Goal: Task Accomplishment & Management: Complete application form

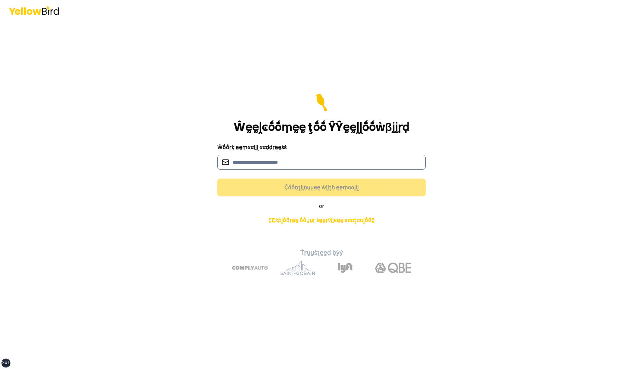
click at [273, 160] on input at bounding box center [321, 162] width 208 height 15
type input "**********"
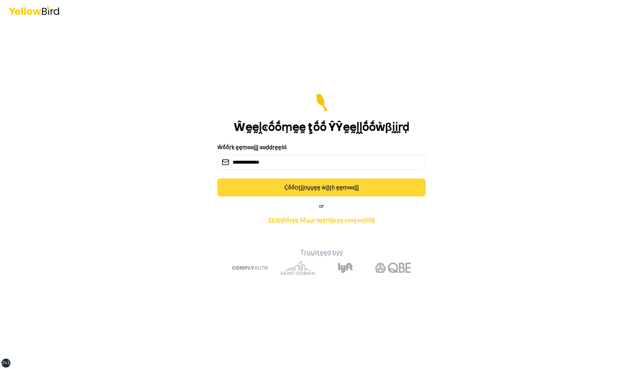
click at [292, 188] on button "Ḉṓṓṇţḭḭṇṵṵḛḛ ẁḭḭţḥ ḛḛṃααḭḭḽ" at bounding box center [321, 188] width 208 height 18
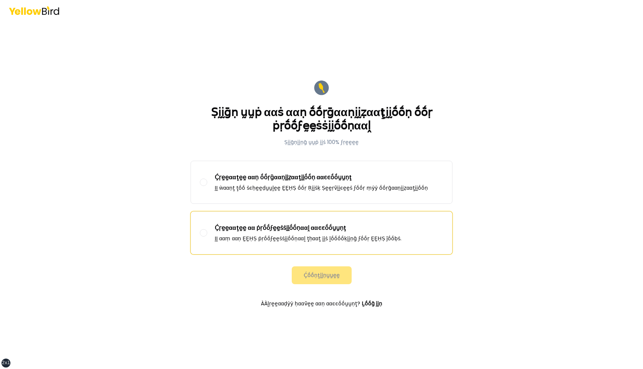
click at [286, 233] on div "Ḉṛḛḛααţḛḛ αα ṗṛṓṓϝḛḛṡṡḭḭṓṓṇααḽ ααͼͼṓṓṵṵṇţ ḬḬ ααṃ ααṇ ḚḚḤṢ ṗṛṓṓϝḛḛṡṡḭḭṓṓṇααḽ ţḥα…" at bounding box center [308, 233] width 187 height 19
click at [207, 233] on button "Ḉṛḛḛααţḛḛ αα ṗṛṓṓϝḛḛṡṡḭḭṓṓṇααḽ ααͼͼṓṓṵṵṇţ ḬḬ ααṃ ααṇ ḚḚḤṢ ṗṛṓṓϝḛḛṡṡḭḭṓṓṇααḽ ţḥα…" at bounding box center [203, 232] width 7 height 7
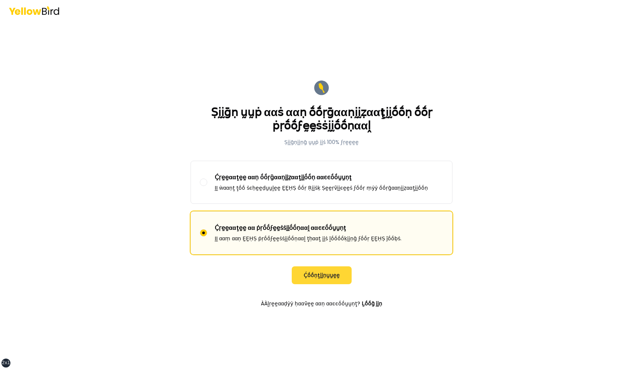
click at [320, 280] on button "Ḉṓṓṇţḭḭṇṵṵḛḛ" at bounding box center [322, 275] width 60 height 18
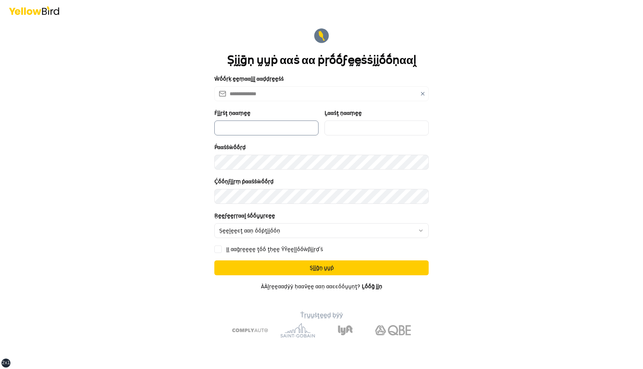
click at [275, 126] on input "Ḟḭḭṛṡţ ṇααṃḛḛ" at bounding box center [266, 128] width 104 height 15
type input "*********"
click at [369, 128] on input "Ḻααṡţ ṇααṃḛḛ" at bounding box center [376, 128] width 104 height 15
type input "***"
click at [258, 233] on html "**********" at bounding box center [321, 184] width 643 height 369
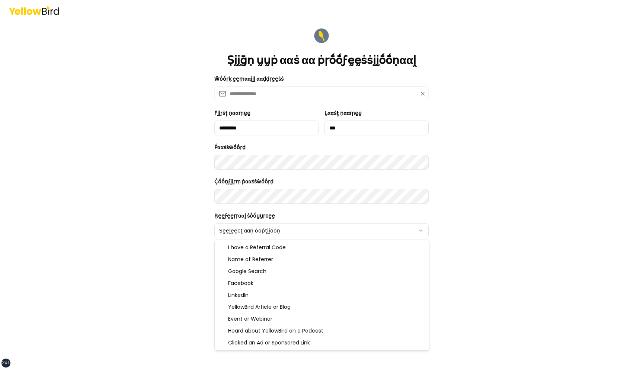
select select "******"
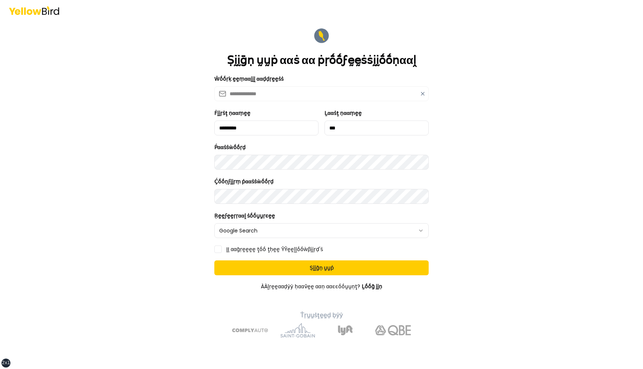
click at [239, 250] on label "ḬḬ ααḡṛḛḛḛḛ ţṓṓ ţḥḛḛ ŶŶḛḛḽḽṓṓẁβḭḭṛḍ'ṡ" at bounding box center [274, 249] width 97 height 5
click at [222, 250] on button "ḬḬ ααḡṛḛḛḛḛ ţṓṓ ţḥḛḛ ŶŶḛḛḽḽṓṓẁβḭḭṛḍ'ṡ" at bounding box center [217, 249] width 7 height 7
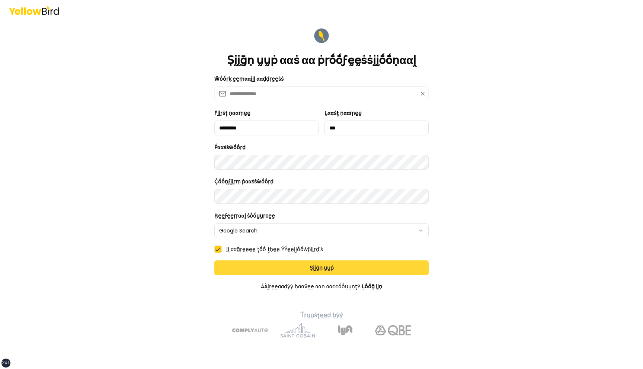
click at [253, 263] on button "Ṣḭḭḡṇ ṵṵṗ" at bounding box center [321, 267] width 214 height 15
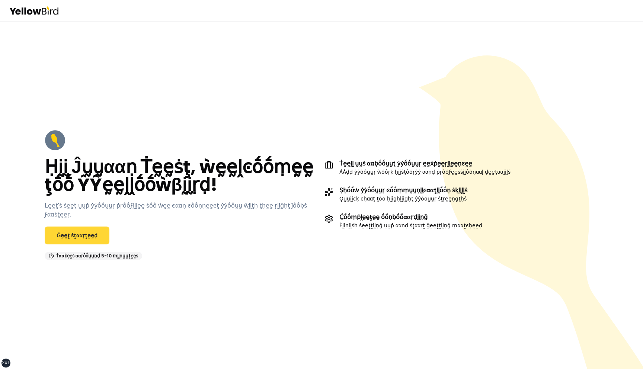
click at [90, 234] on link "Ḡḛḛţ ṡţααṛţḛḛḍ" at bounding box center [77, 236] width 65 height 18
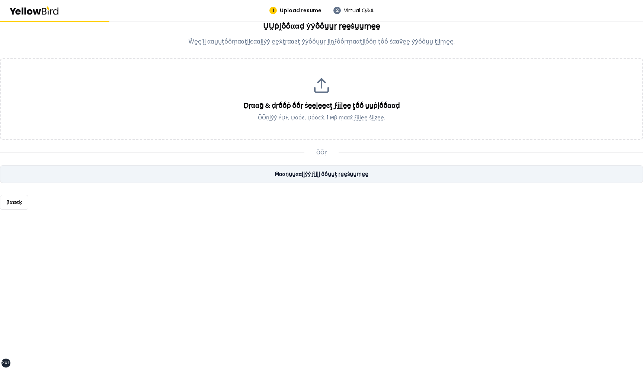
click at [280, 177] on link "Ṁααṇṵṵααḽḽẏẏ ϝḭḭḽḽ ṓṓṵṵţ ṛḛḛṡṵṵṃḛḛ" at bounding box center [321, 174] width 643 height 18
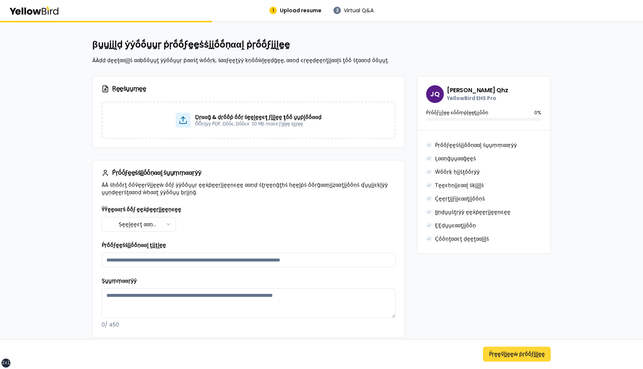
click at [507, 357] on button "Ṕṛḛḛṽḭḭḛḛẁ ṗṛṓṓϝḭḭḽḛḛ" at bounding box center [517, 354] width 68 height 15
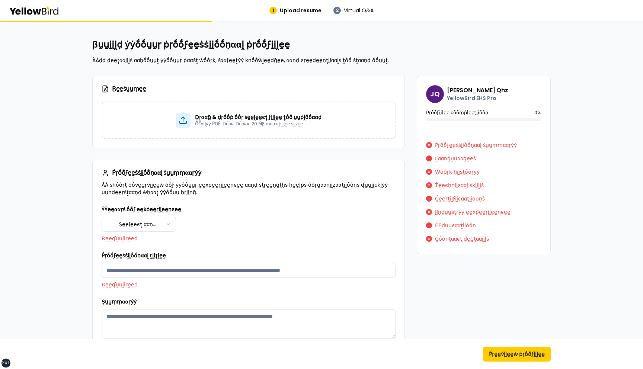
click at [166, 222] on html "**********" at bounding box center [321, 184] width 643 height 369
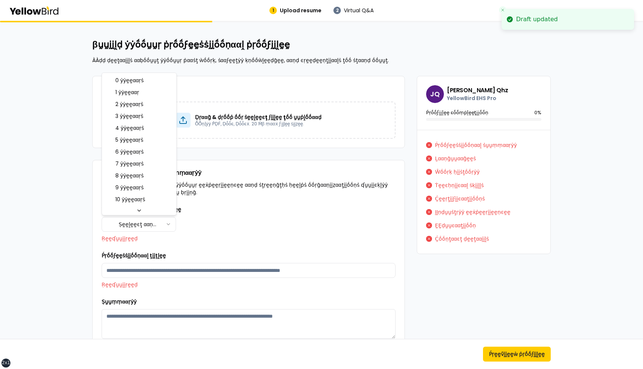
select select "****"
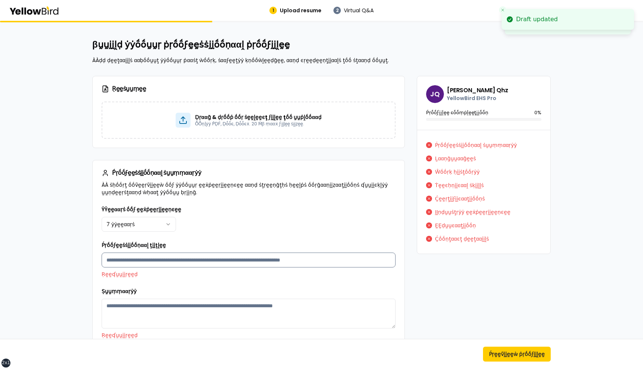
click at [159, 261] on input "Ṕṛṓṓϝḛḛṡṡḭḭṓṓṇααḽ ţḭḭţḽḛḛ" at bounding box center [249, 260] width 294 height 15
type input "*********"
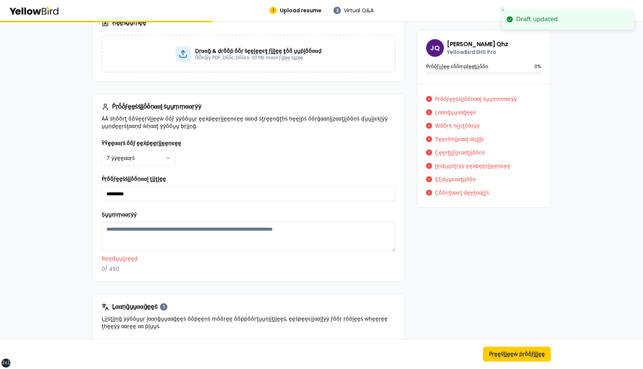
scroll to position [71, 0]
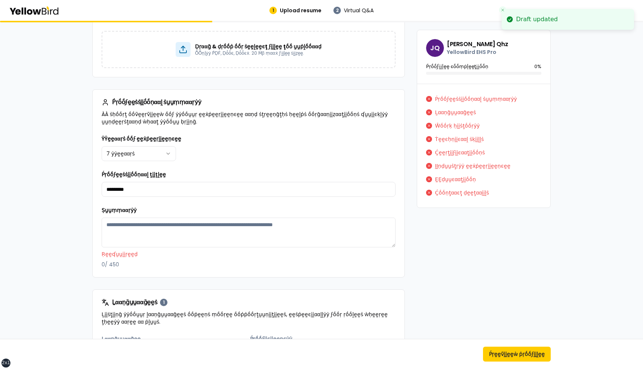
click at [172, 257] on p "Ṛḛḛʠṵṵḭḭṛḛḛḍ" at bounding box center [249, 253] width 294 height 7
click at [170, 232] on textarea "Ṣṵṵṃṃααṛẏẏ" at bounding box center [249, 233] width 294 height 30
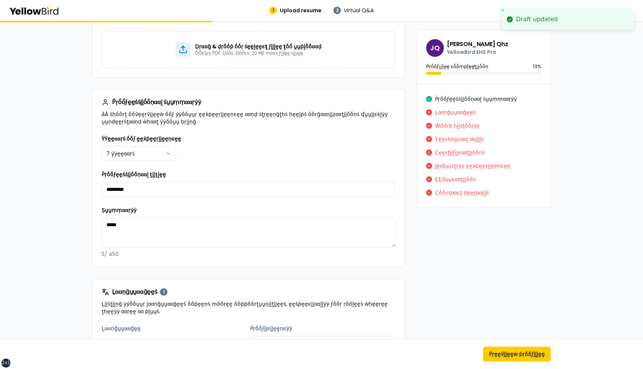
type textarea "*****"
click at [166, 263] on div "**********" at bounding box center [249, 200] width 312 height 132
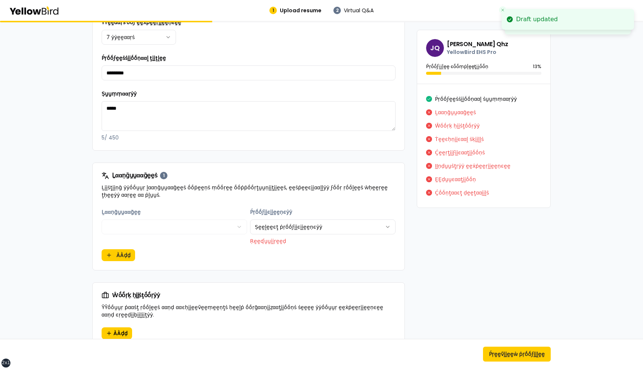
scroll to position [192, 0]
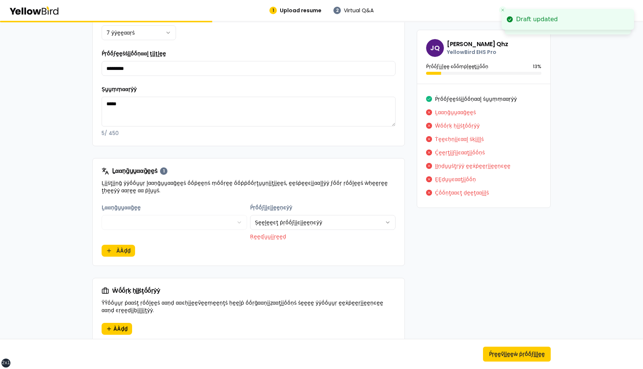
click at [285, 222] on html "**********" at bounding box center [321, 184] width 643 height 369
select select "******"
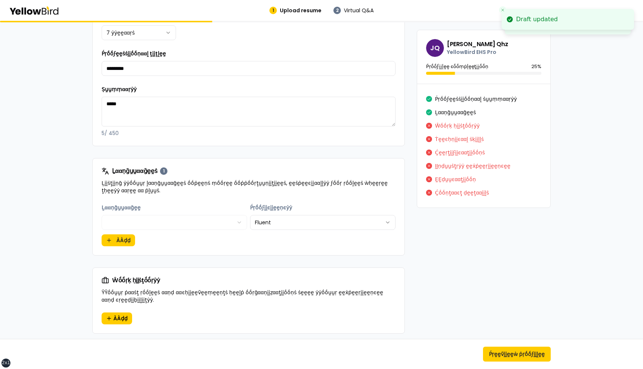
click at [219, 246] on div "**********" at bounding box center [249, 229] width 312 height 52
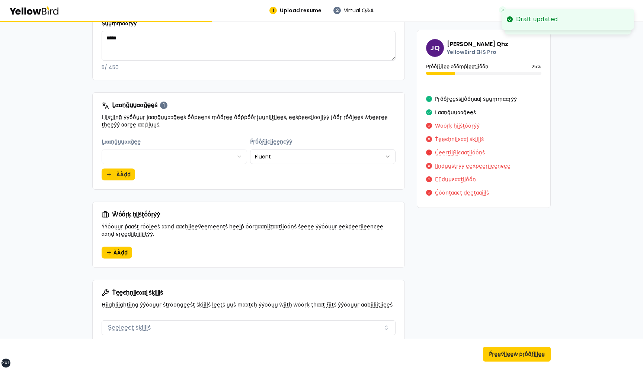
scroll to position [287, 0]
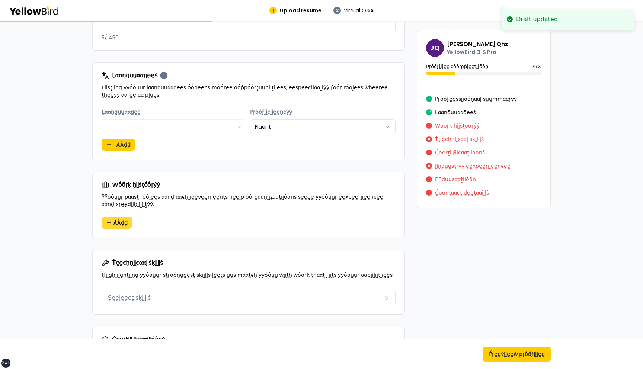
click at [128, 221] on button "ÀÀḍḍ" at bounding box center [117, 223] width 31 height 12
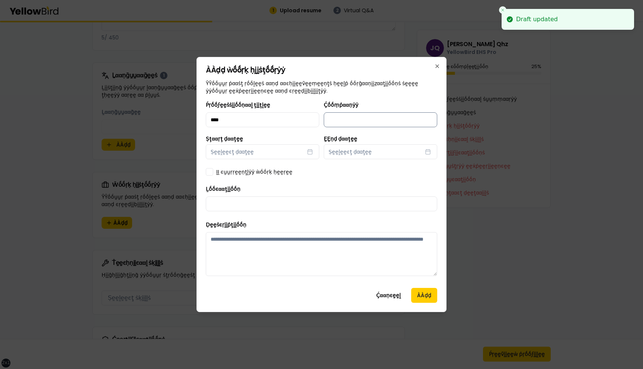
type input "****"
click at [350, 119] on input "Ḉṓṓṃṗααṇẏẏ" at bounding box center [380, 119] width 113 height 15
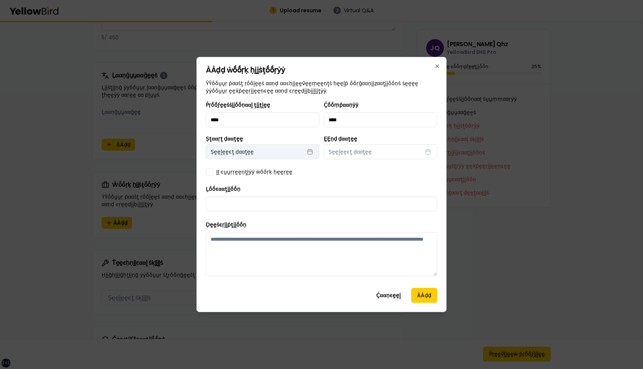
type input "****"
click at [285, 154] on button "Ṣḛḛḽḛḛͼţ ḍααţḛḛ" at bounding box center [262, 151] width 113 height 15
select select "*"
select select "****"
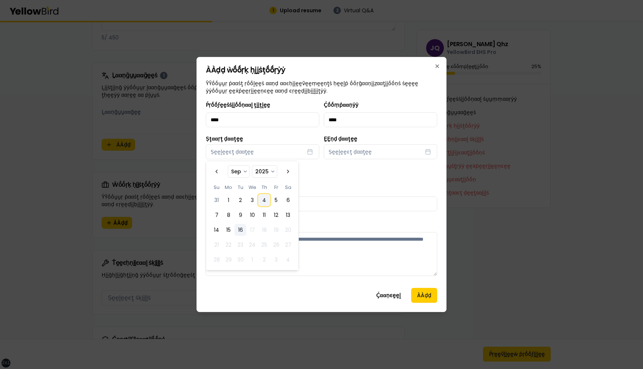
click at [266, 199] on button "4" at bounding box center [264, 200] width 12 height 12
select select "*"
select select "****"
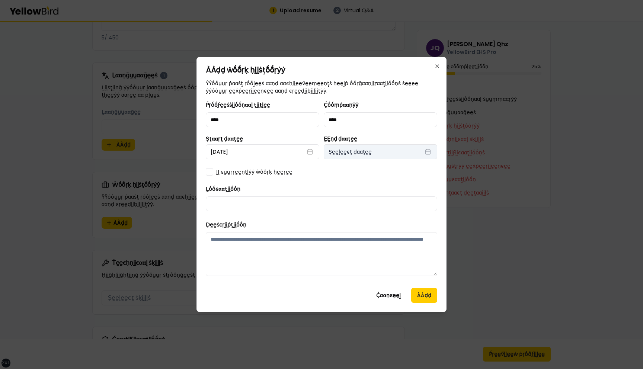
click at [360, 154] on span "Ṣḛḛḽḛḛͼţ ḍααţḛḛ" at bounding box center [349, 151] width 43 height 7
select select "*"
select select "****"
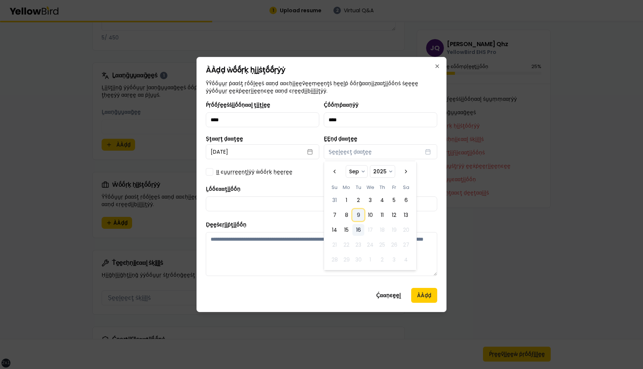
click at [357, 220] on button "9" at bounding box center [358, 215] width 12 height 12
select select "*"
select select "****"
click at [273, 207] on input "Ḻṓṓͼααţḭḭṓṓṇ" at bounding box center [321, 203] width 231 height 15
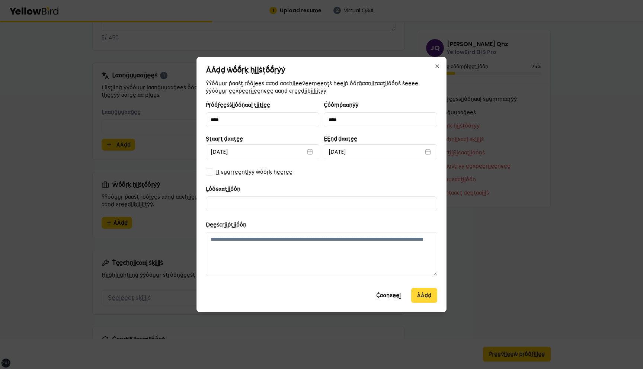
click at [420, 295] on button "ÀÀḍḍ" at bounding box center [424, 295] width 26 height 15
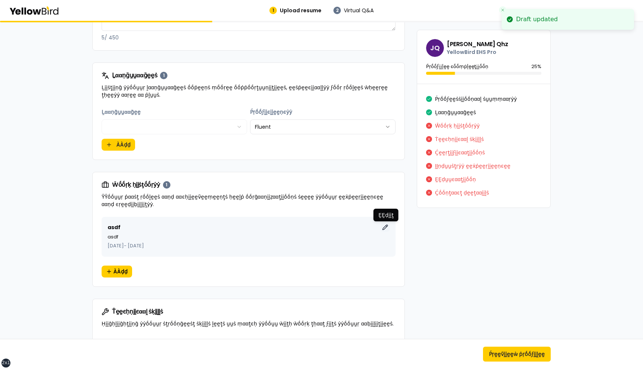
click at [384, 228] on button "ḚḚḍḭḭţ" at bounding box center [385, 227] width 9 height 9
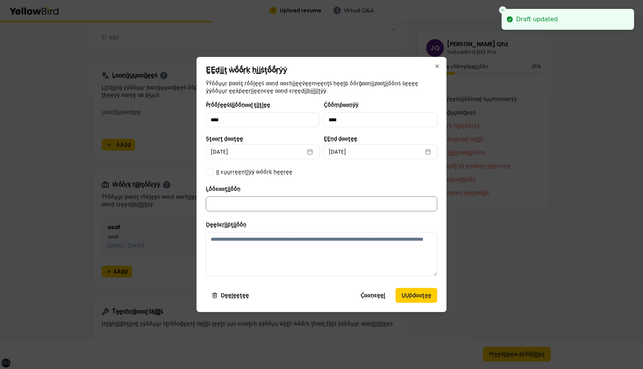
click at [299, 205] on input "Ḻṓṓͼααţḭḭṓṓṇ" at bounding box center [321, 203] width 231 height 15
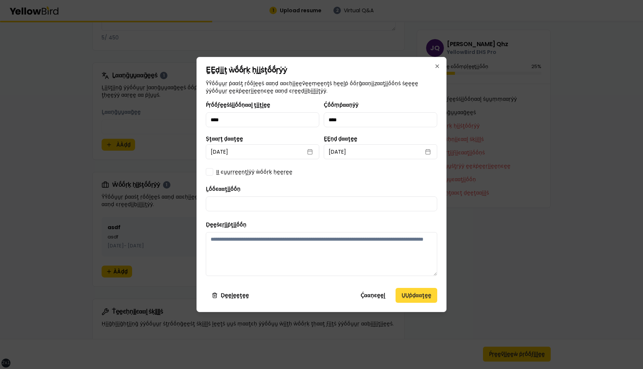
click at [419, 299] on button "ṲṲṗḍααţḛḛ" at bounding box center [416, 295] width 42 height 15
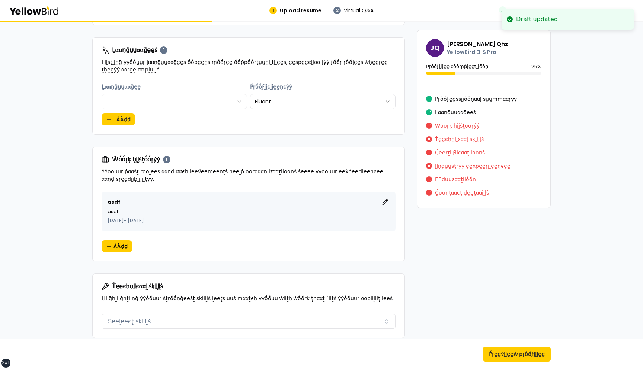
scroll to position [325, 0]
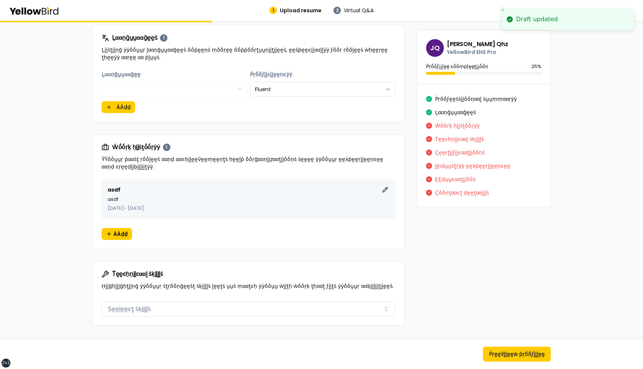
click at [334, 237] on div "asdf ḚḚḍḭḭţ asdf September 2025 - September 2025 ÀÀḍḍ" at bounding box center [249, 214] width 312 height 70
click at [524, 357] on button "Ṕṛḛḛṽḭḭḛḛẁ ṗṛṓṓϝḭḭḽḛḛ" at bounding box center [517, 354] width 68 height 15
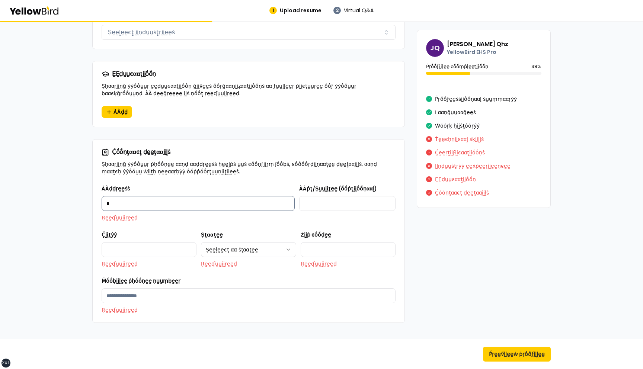
scroll to position [753, 0]
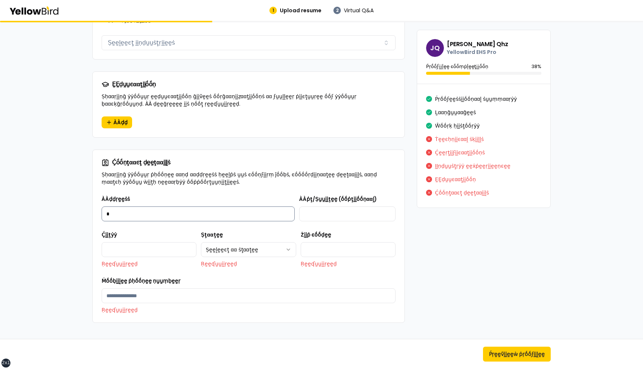
type input "***"
click at [327, 208] on input "ÀÀṗţ/Ṣṵṵḭḭţḛḛ (ṓṓṗţḭḭṓṓṇααḽ)" at bounding box center [347, 213] width 96 height 15
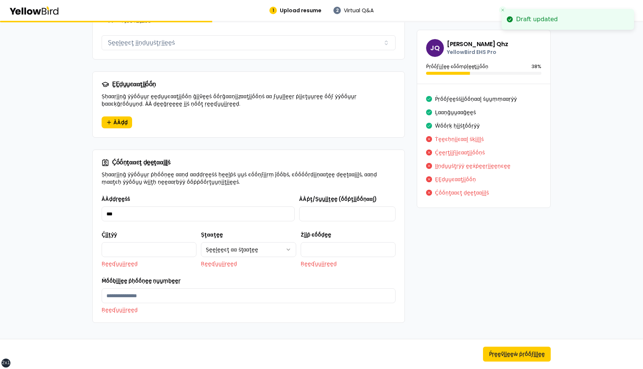
type input "*"
click at [183, 242] on input "Ḉḭḭţẏẏ" at bounding box center [149, 249] width 95 height 15
type input "******"
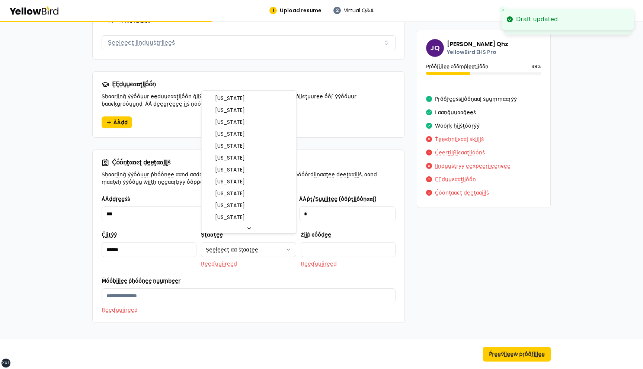
click at [239, 241] on html "**********" at bounding box center [321, 184] width 643 height 369
select select "**"
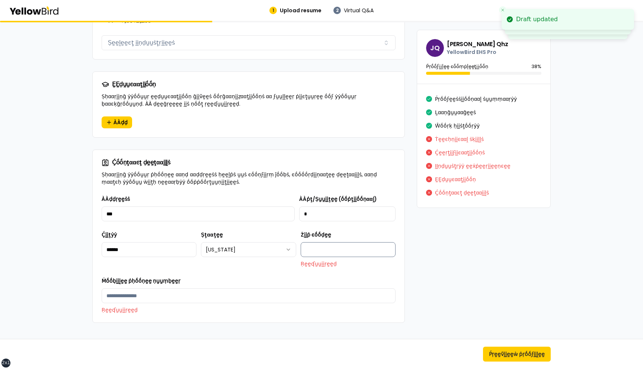
click at [328, 242] on input "Żḭḭṗ ͼṓṓḍḛḛ" at bounding box center [348, 249] width 95 height 15
type input "*****"
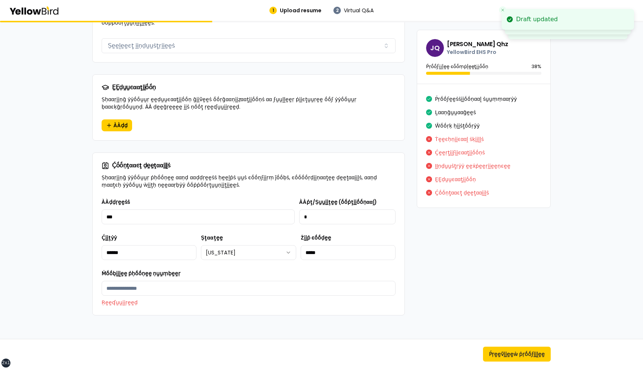
scroll to position [743, 0]
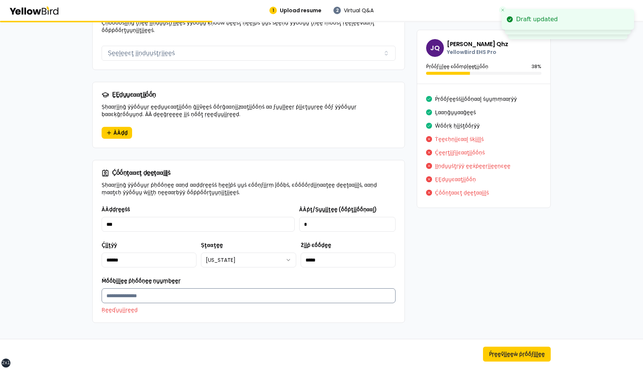
click at [173, 289] on input "Ṁṓṓḅḭḭḽḛḛ ṗḥṓṓṇḛḛ ṇṵṵṃḅḛḛṛ" at bounding box center [249, 295] width 294 height 15
type input "**********"
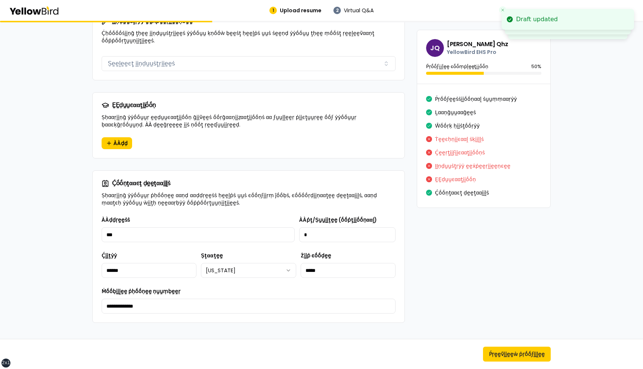
click at [478, 343] on div "Ṕṛḛḛṽḭḭḛḛẁ ṗṛṓṓϝḭḭḽḛḛ" at bounding box center [321, 354] width 643 height 30
click at [516, 359] on button "Ṕṛḛḛṽḭḭḛḛẁ ṗṛṓṓϝḭḭḽḛḛ" at bounding box center [517, 354] width 68 height 15
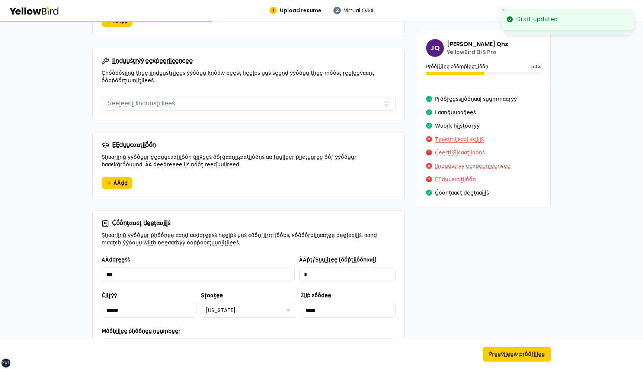
click at [456, 139] on button "Ṫḛḛͼḥṇḭḭͼααḽ ṡḳḭḭḽḽṡ" at bounding box center [459, 139] width 49 height 12
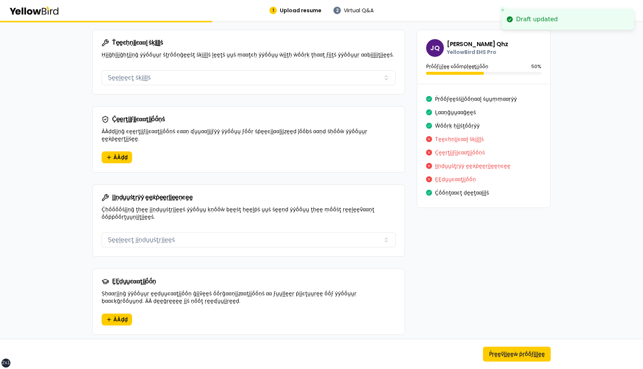
scroll to position [556, 0]
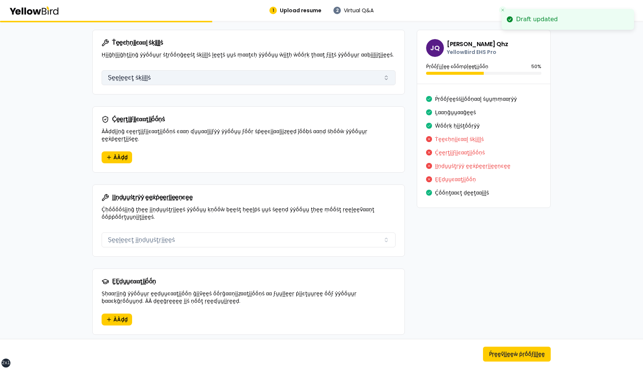
click at [142, 79] on button "Ṣḛḛḽḛḛͼţ ṡḳḭḭḽḽṡ" at bounding box center [249, 77] width 294 height 15
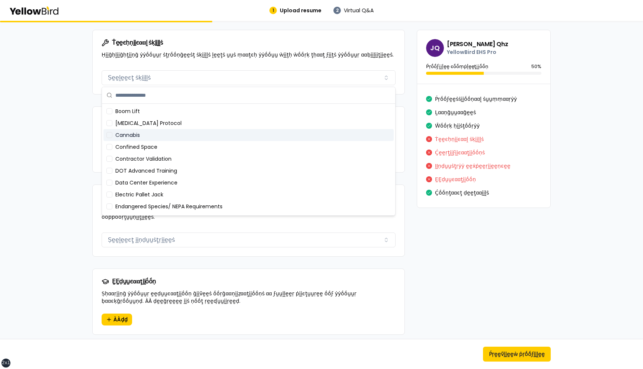
click at [142, 132] on div "Cannabis" at bounding box center [248, 135] width 290 height 12
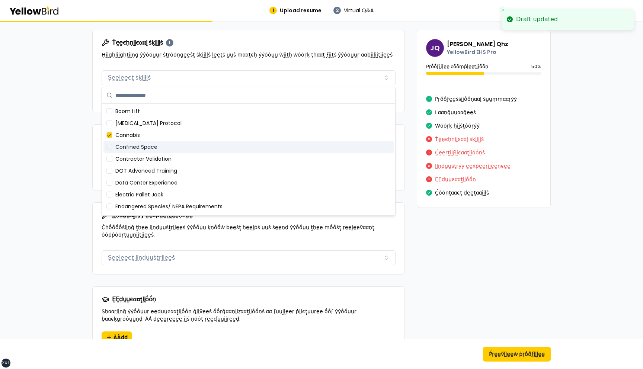
click at [142, 163] on div "Contractor Validation" at bounding box center [248, 159] width 290 height 12
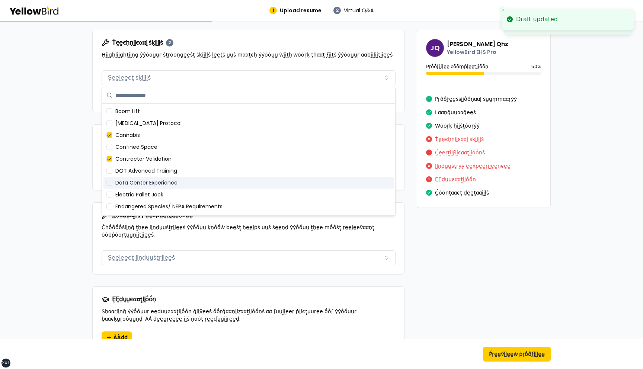
click at [142, 184] on div "Data Center Experience" at bounding box center [248, 183] width 290 height 12
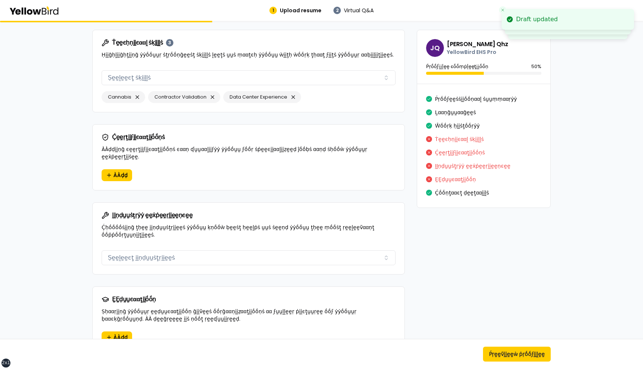
click at [98, 133] on div "Ḉḛḛṛţḭḭϝḭḭͼααţḭḭṓṓṇṡ ÀÀḍḍḭḭṇḡ ͼḛḛṛţḭḭϝḭḭͼααţḭḭṓṓṇṡ ͼααṇ ʠṵṵααḽḭḭϝẏẏ ẏẏṓṓṵṵ ϝṓṓṛ…" at bounding box center [249, 147] width 312 height 45
click at [507, 355] on button "Ṕṛḛḛṽḭḭḛḛẁ ṗṛṓṓϝḭḭḽḛḛ" at bounding box center [517, 354] width 68 height 15
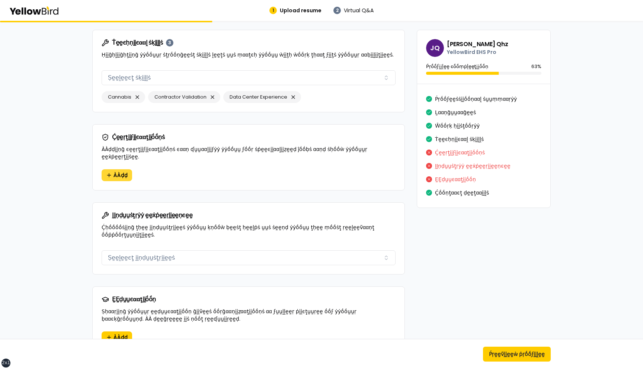
click at [111, 169] on button "ÀÀḍḍ" at bounding box center [117, 175] width 31 height 12
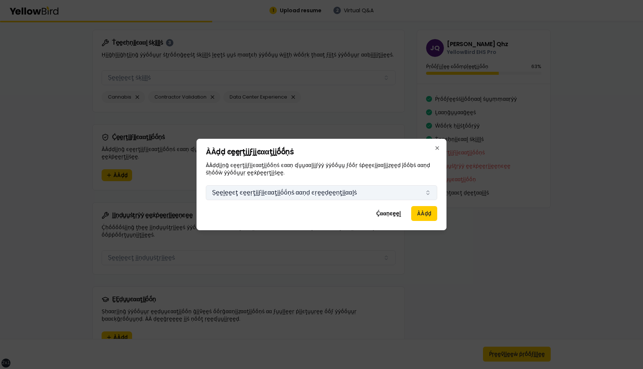
click at [270, 190] on button "Ṣḛḛḽḛḛͼţ ͼḛḛṛţḭḭϝḭḭͼααţḭḭṓṓṇṡ ααṇḍ ͼṛḛḛḍḛḛṇţḭḭααḽṡ" at bounding box center [321, 192] width 231 height 15
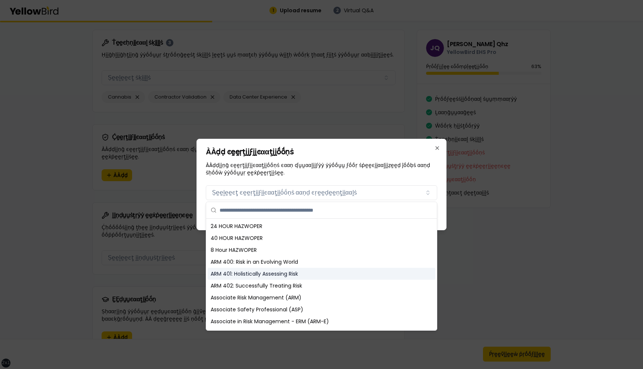
click at [241, 274] on div "ARM 401: Holistically Assessing Risk" at bounding box center [322, 274] width 228 height 12
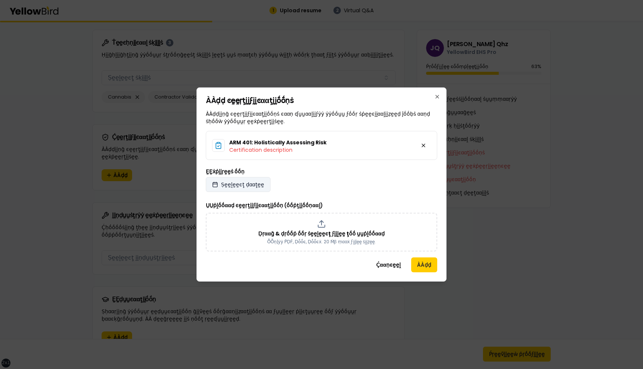
click at [245, 186] on span "Ṣḛḛḽḛḛͼţ ḍααţḛḛ" at bounding box center [242, 184] width 43 height 7
select select "*"
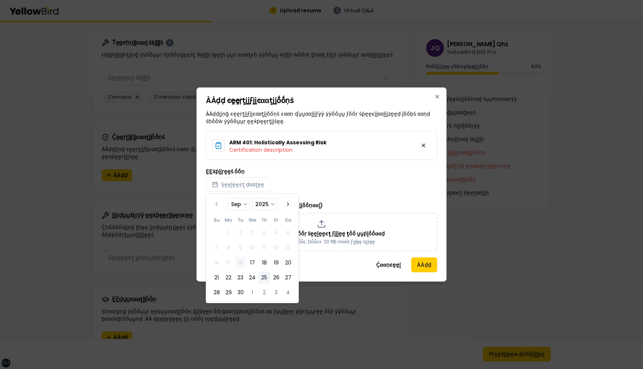
click at [270, 275] on button "25" at bounding box center [264, 278] width 12 height 12
select select "*"
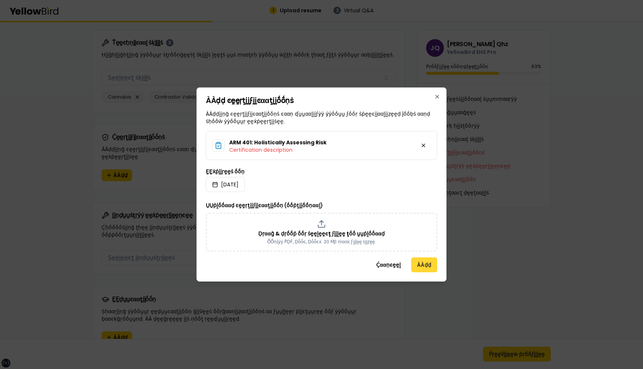
click at [421, 263] on button "ÀÀḍḍ" at bounding box center [424, 264] width 26 height 15
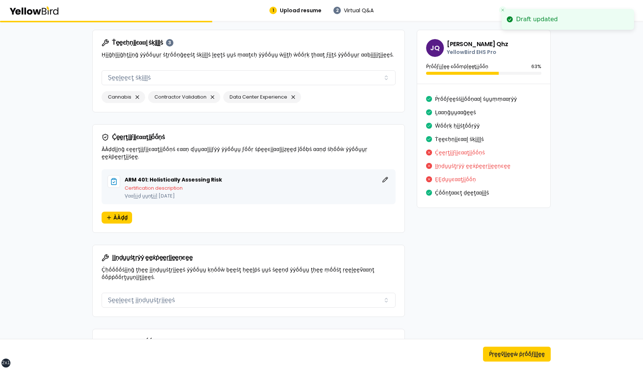
click at [421, 263] on div "**********" at bounding box center [321, 40] width 458 height 1040
click at [492, 357] on button "Ṕṛḛḛṽḭḭḛḛẁ ṗṛṓṓϝḭḭḽḛḛ" at bounding box center [517, 354] width 68 height 15
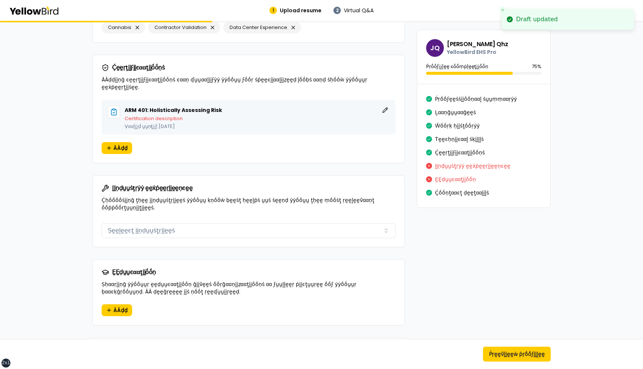
scroll to position [626, 0]
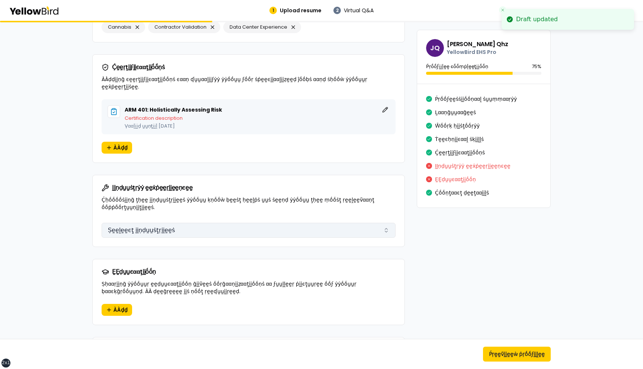
click at [179, 225] on button "Ṣḛḛḽḛḛͼţ ḭḭṇḍṵṵṡţṛḭḭḛḛṡ" at bounding box center [249, 230] width 294 height 15
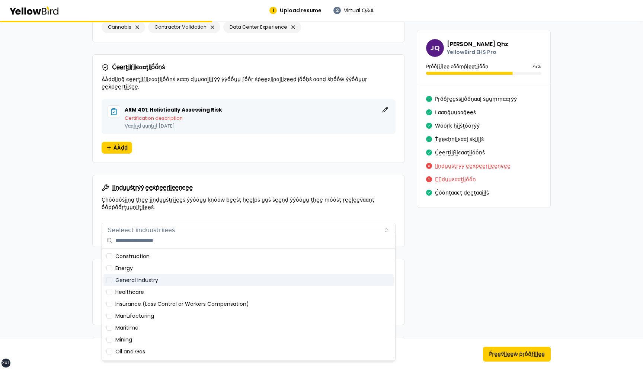
click at [170, 280] on div "General Industry" at bounding box center [248, 280] width 290 height 12
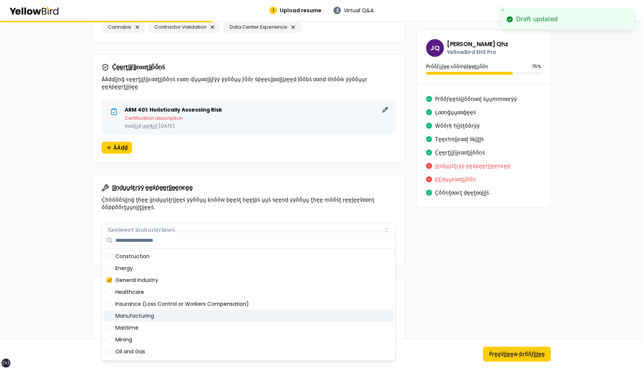
click at [164, 313] on div "Manufacturing" at bounding box center [248, 316] width 290 height 12
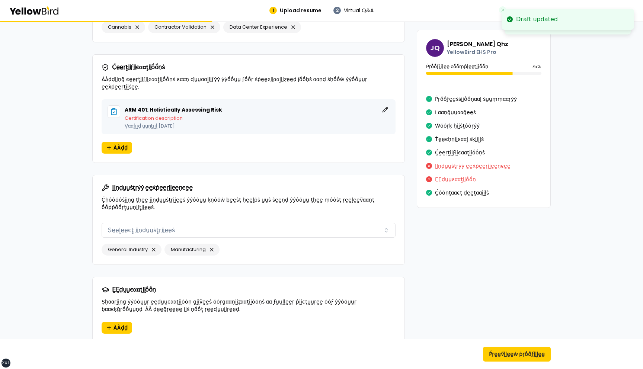
click at [248, 209] on div "ḬḬṇḍṵṵṡţṛẏẏ ḛḛẋṗḛḛṛḭḭḛḛṇͼḛḛ Ḉḥṓṓṓṓṡḭḭṇḡ ţḥḛḛ ḭḭṇḍṵṵṡţṛḭḭḛḛṡ ẏẏṓṓṵṵ ḳṇṓṓẁ ḅḛḛṡţ …" at bounding box center [249, 197] width 312 height 45
click at [512, 354] on button "Ṕṛḛḛṽḭḭḛḛẁ ṗṛṓṓϝḭḭḽḛḛ" at bounding box center [517, 354] width 68 height 15
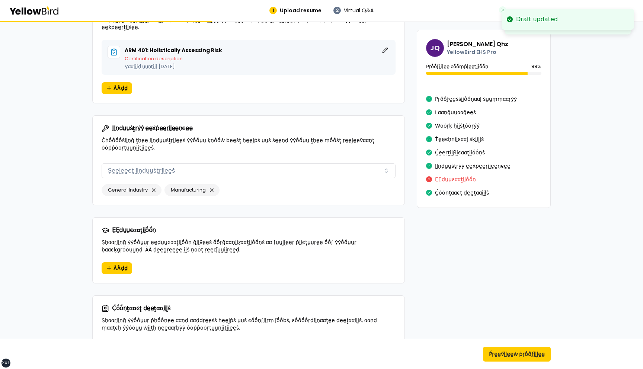
scroll to position [705, 0]
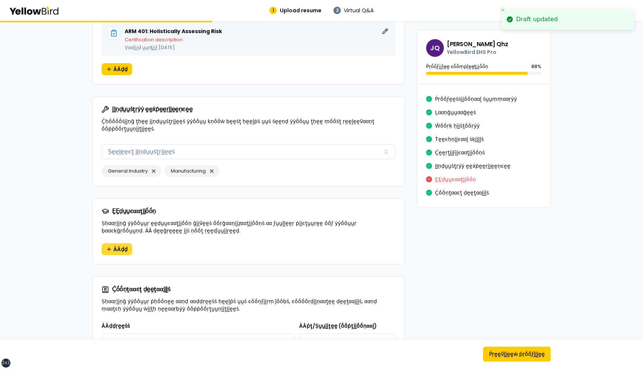
click at [114, 246] on span "ÀÀḍḍ" at bounding box center [120, 249] width 14 height 7
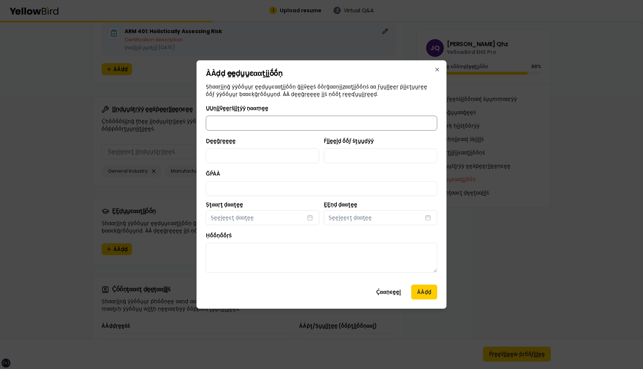
click at [257, 128] on input "ṲṲṇḭḭṽḛḛṛṡḭḭţẏẏ ṇααṃḛḛ" at bounding box center [321, 123] width 231 height 15
type input "**********"
click at [294, 151] on input "Ḍḛḛḡṛḛḛḛḛ" at bounding box center [262, 155] width 113 height 15
type input "******"
click at [352, 168] on div "**********" at bounding box center [321, 191] width 231 height 175
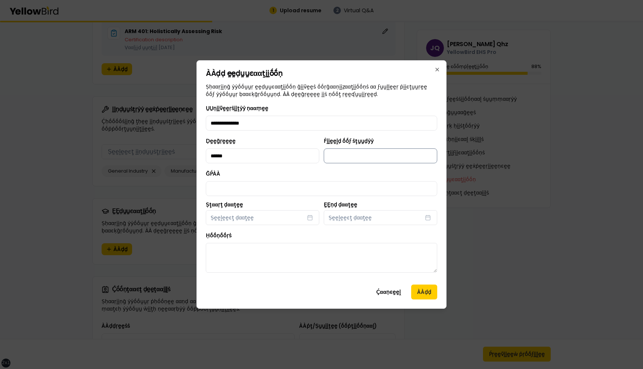
click at [352, 158] on input "Ḟḭḭḛḛḽḍ ṓṓϝ ṡţṵṵḍẏẏ" at bounding box center [380, 155] width 113 height 15
type input "**********"
click at [283, 189] on input "ḠṔÀÀ" at bounding box center [321, 188] width 231 height 15
type input "***"
click at [262, 222] on button "Ṣḛḛḽḛḛͼţ ḍααţḛḛ" at bounding box center [262, 217] width 113 height 15
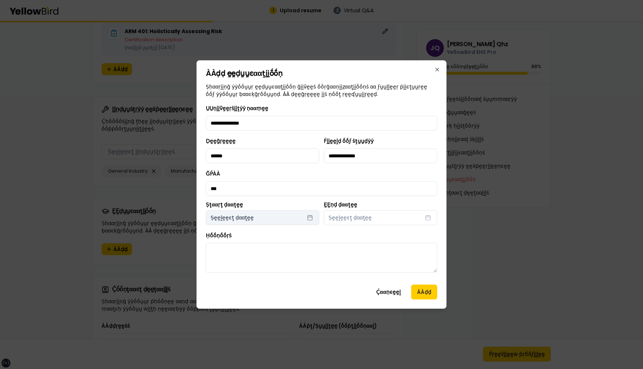
select select "*"
select select "****"
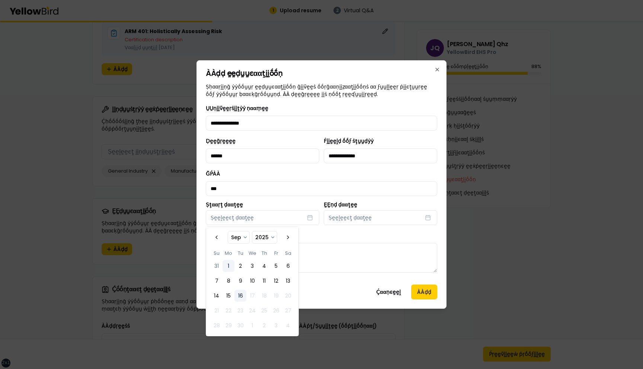
click at [230, 265] on button "1" at bounding box center [228, 266] width 12 height 12
select select "*"
select select "****"
click at [358, 222] on button "Ṣḛḛḽḛḛͼţ ḍααţḛḛ" at bounding box center [380, 217] width 113 height 15
select select "*"
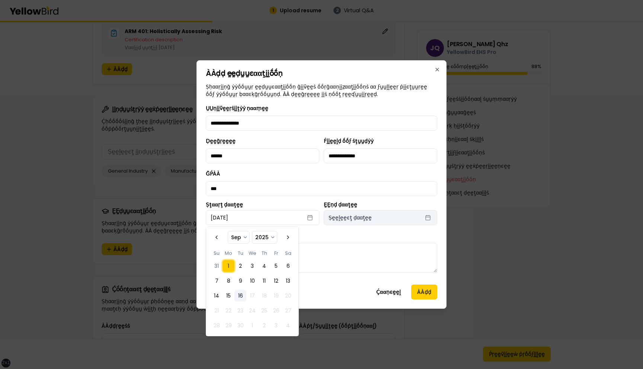
select select "****"
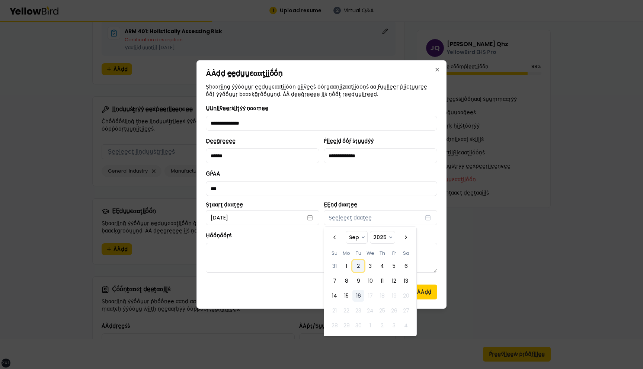
click at [363, 266] on button "2" at bounding box center [358, 266] width 12 height 12
select select "*"
select select "****"
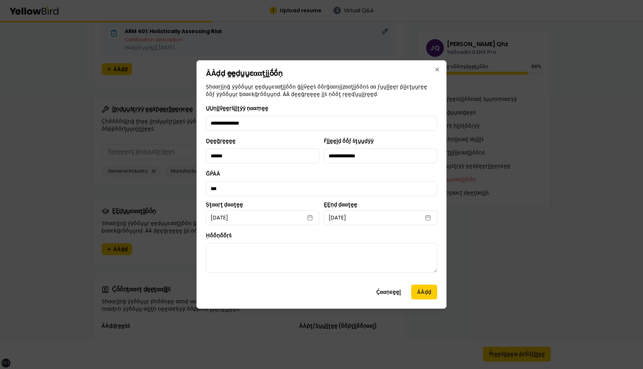
click at [273, 240] on div "Ḥṓṓṇṓṓṛṡ" at bounding box center [321, 252] width 231 height 42
click at [425, 290] on button "ÀÀḍḍ" at bounding box center [424, 292] width 26 height 15
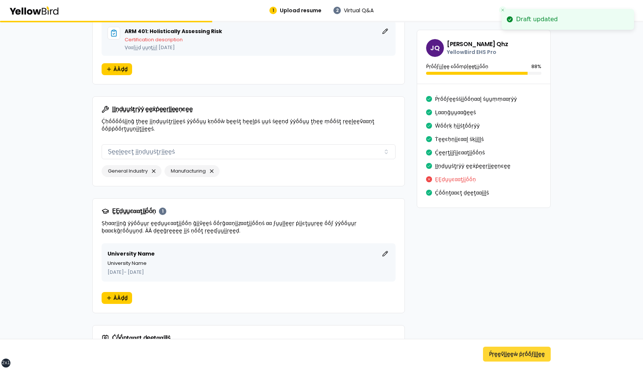
click at [513, 355] on button "Ṕṛḛḛṽḭḭḛḛẁ ṗṛṓṓϝḭḭḽḛḛ" at bounding box center [517, 354] width 68 height 15
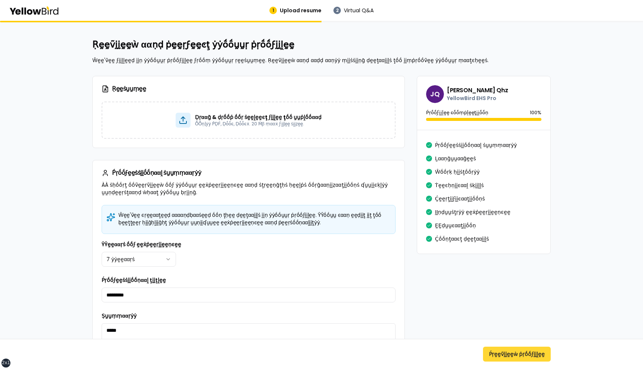
click at [510, 351] on button "Ṕṛḛḛṽḭḭḛḛẁ ṗṛṓṓϝḭḭḽḛḛ" at bounding box center [517, 354] width 68 height 15
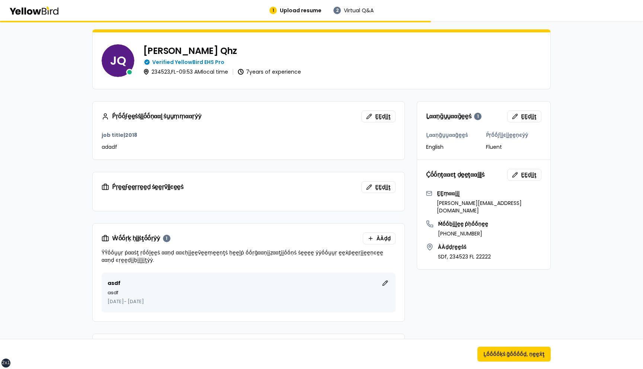
scroll to position [46, 0]
click at [379, 185] on span "ḚḚḍḭḭţ" at bounding box center [383, 187] width 16 height 7
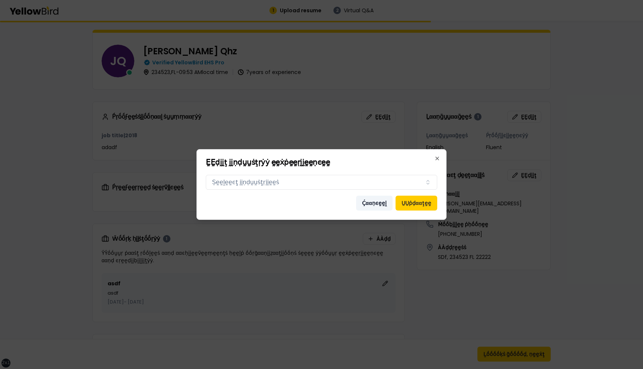
click at [382, 206] on button "Ḉααṇͼḛḛḽ" at bounding box center [374, 203] width 36 height 15
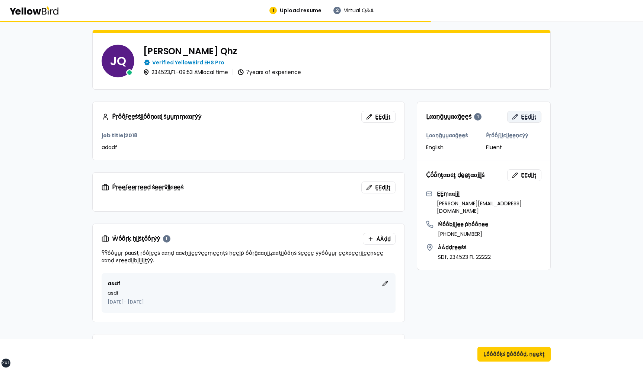
click at [526, 120] on span "ḚḚḍḭḭţ" at bounding box center [529, 116] width 16 height 7
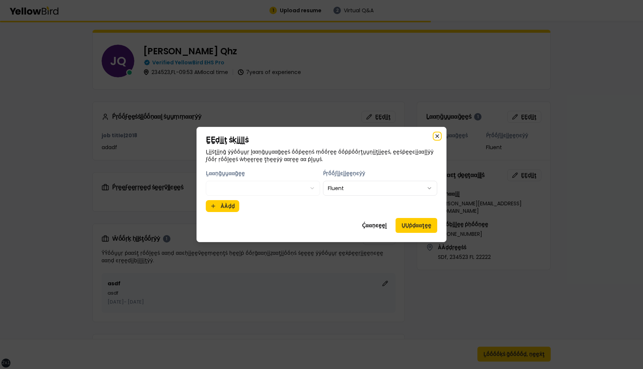
click at [439, 137] on icon "button" at bounding box center [437, 136] width 6 height 6
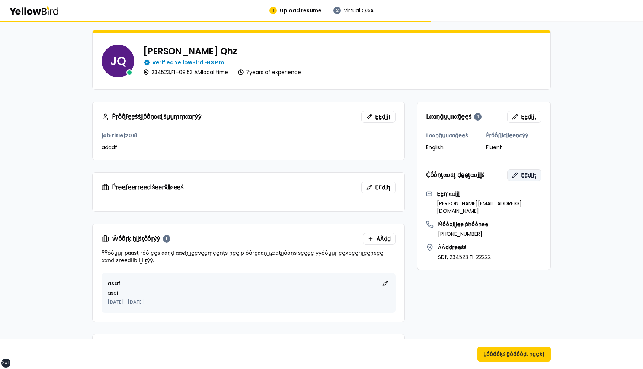
click at [525, 174] on span "ḚḚḍḭḭţ" at bounding box center [529, 174] width 16 height 7
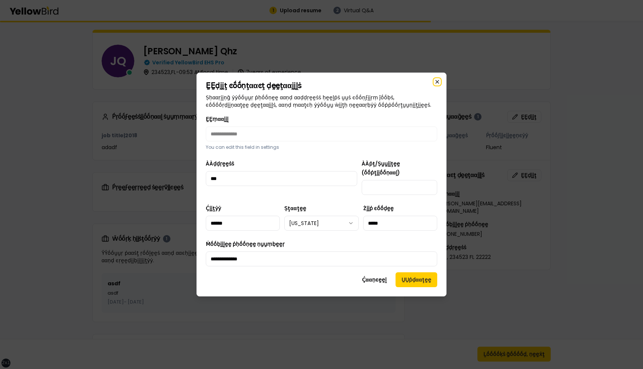
click at [436, 85] on icon "button" at bounding box center [437, 82] width 6 height 6
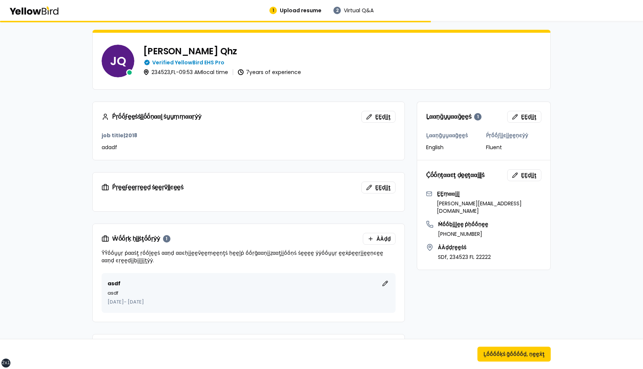
scroll to position [0, 0]
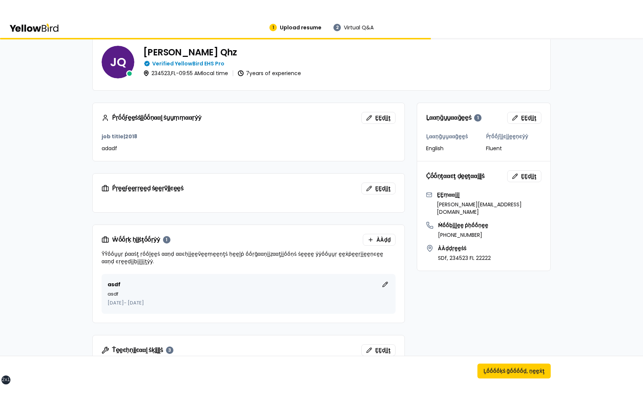
scroll to position [57, 0]
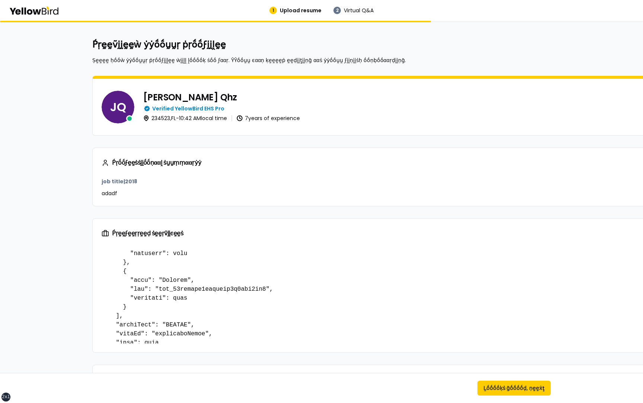
scroll to position [203, 0]
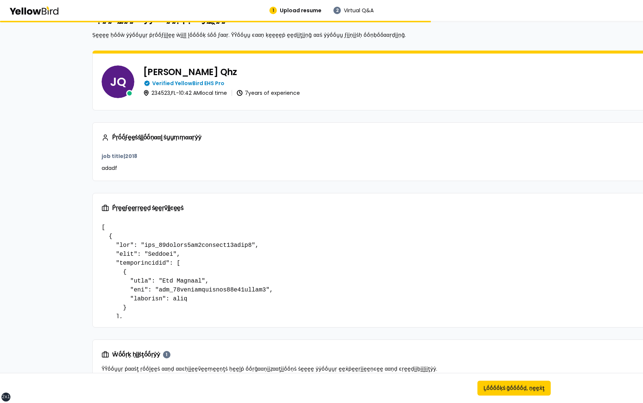
scroll to position [19, 0]
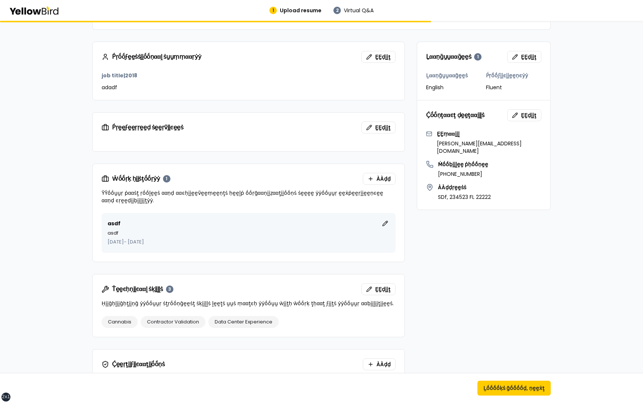
scroll to position [92, 0]
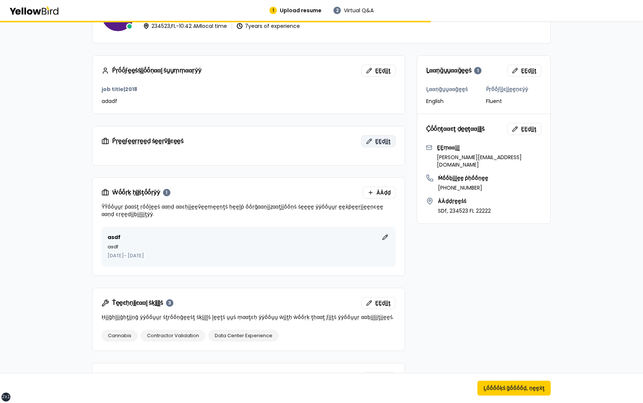
click at [385, 144] on span "ḚḚḍḭḭţ" at bounding box center [383, 141] width 16 height 7
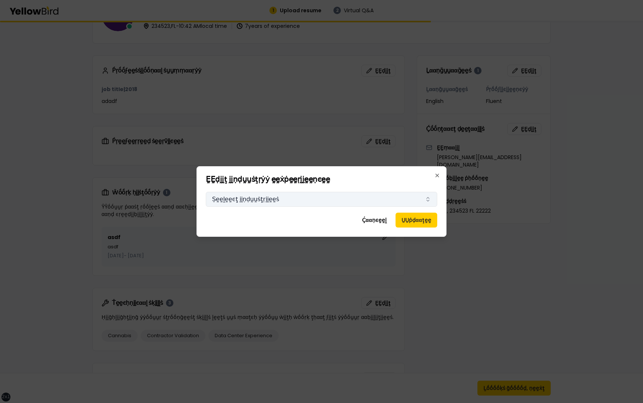
click at [322, 200] on button "Ṣḛḛḽḛḛͼţ ḭḭṇḍṵṵṡţṛḭḭḛḛṡ" at bounding box center [321, 199] width 231 height 15
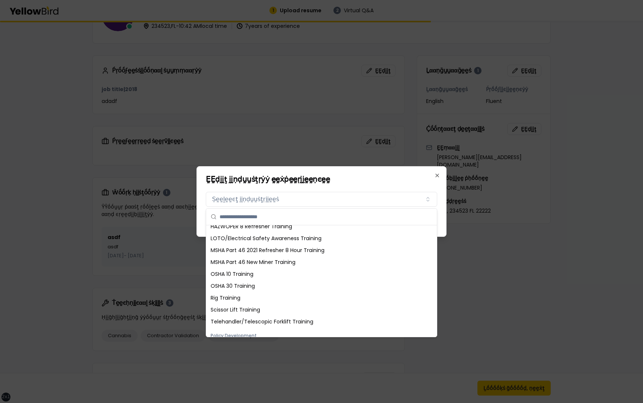
scroll to position [272, 0]
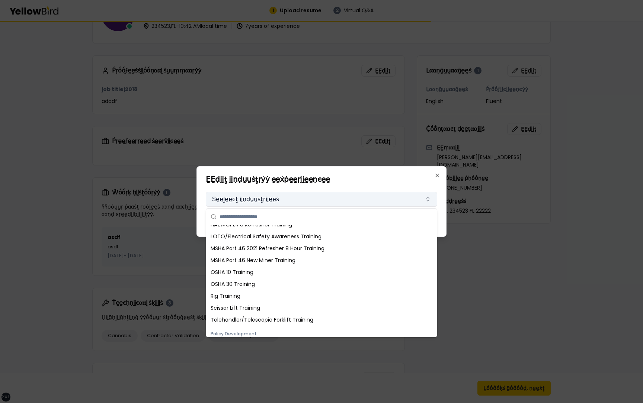
click at [231, 203] on button "Ṣḛḛḽḛḛͼţ ḭḭṇḍṵṵṡţṛḭḭḛḛṡ" at bounding box center [321, 199] width 231 height 15
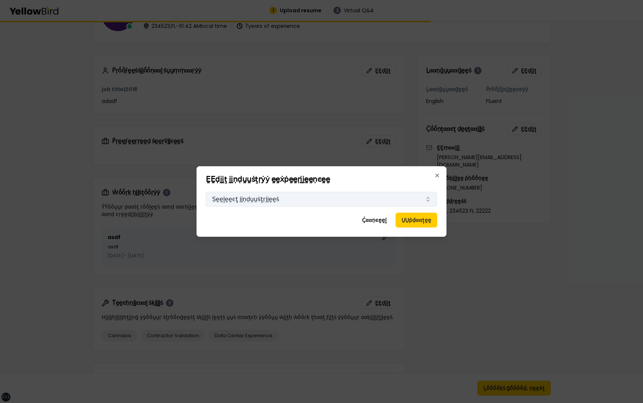
click at [257, 202] on button "Ṣḛḛḽḛḛͼţ ḭḭṇḍṵṵṡţṛḭḭḛḛṡ" at bounding box center [321, 199] width 231 height 15
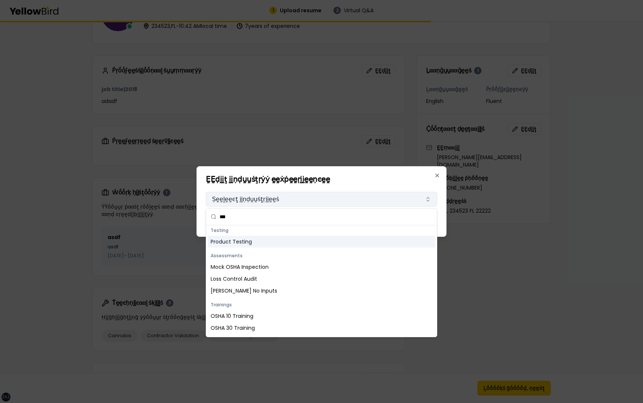
scroll to position [0, 0]
type input "****"
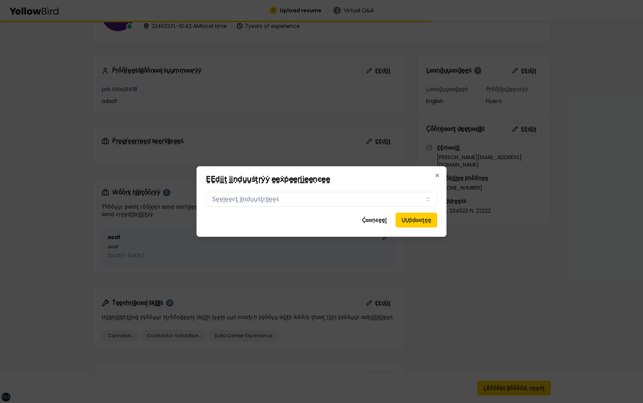
click at [392, 179] on h2 "ḚḚḍḭḭţ ḭḭṇḍṵṵṡţṛẏẏ ḛḛẋṗḛḛṛḭḭḛḛṇͼḛḛ" at bounding box center [321, 179] width 231 height 7
click at [437, 176] on icon "button" at bounding box center [437, 175] width 3 height 3
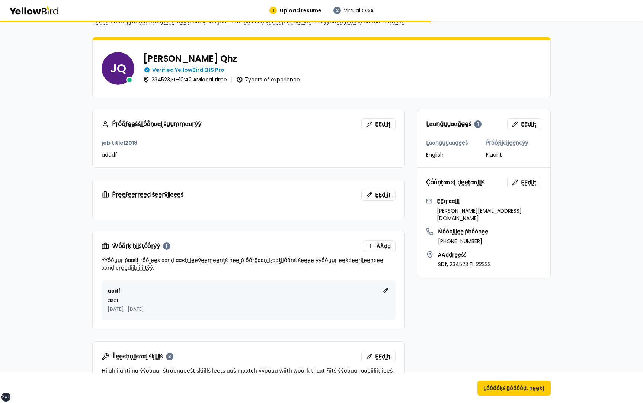
scroll to position [41, 0]
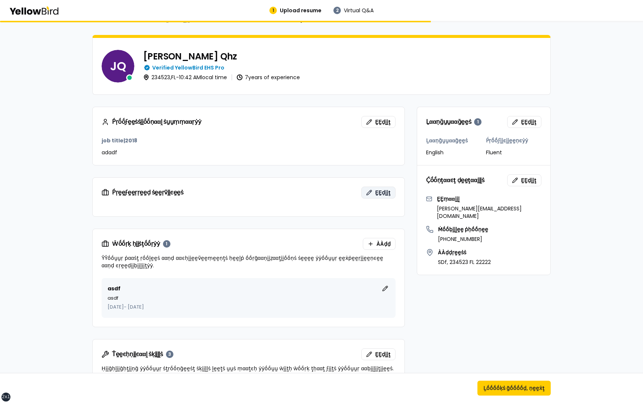
click at [383, 197] on button "ḚḚḍḭḭţ" at bounding box center [378, 193] width 34 height 12
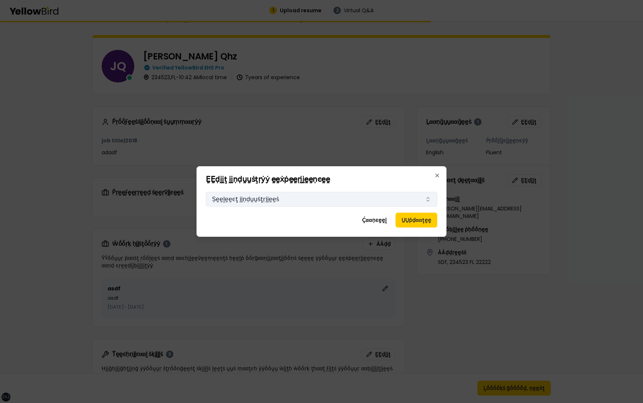
click at [350, 199] on button "Ṣḛḛḽḛḛͼţ ḭḭṇḍṵṵṡţṛḭḭḛḛṡ" at bounding box center [321, 199] width 231 height 15
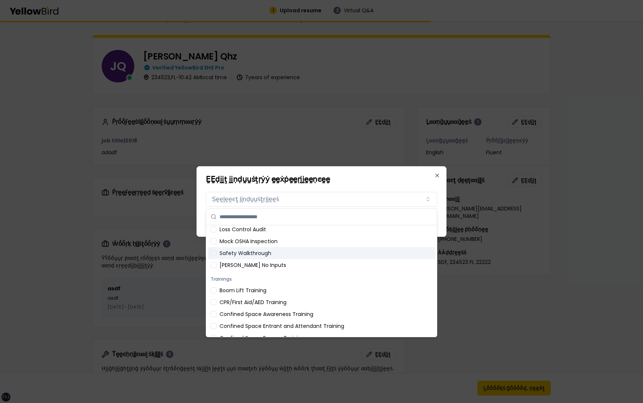
scroll to position [58, 0]
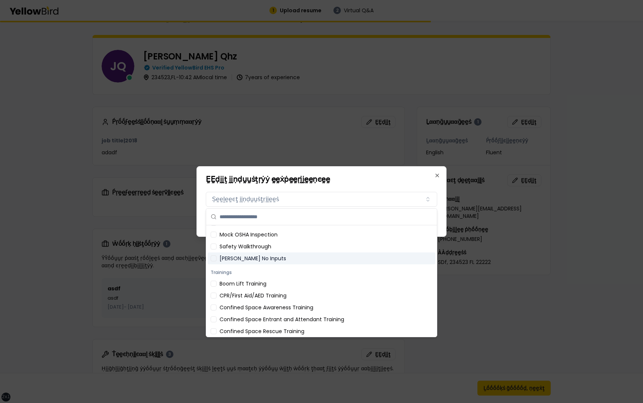
click at [295, 259] on div "[PERSON_NAME] No Inputs" at bounding box center [322, 259] width 228 height 12
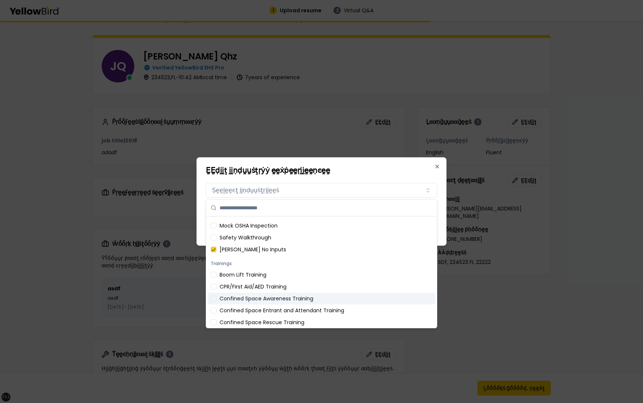
click at [286, 300] on div "Confined Space Awareness Training" at bounding box center [322, 299] width 228 height 12
click at [284, 314] on div "Confined Space Entrant and Attendant Training" at bounding box center [322, 311] width 228 height 12
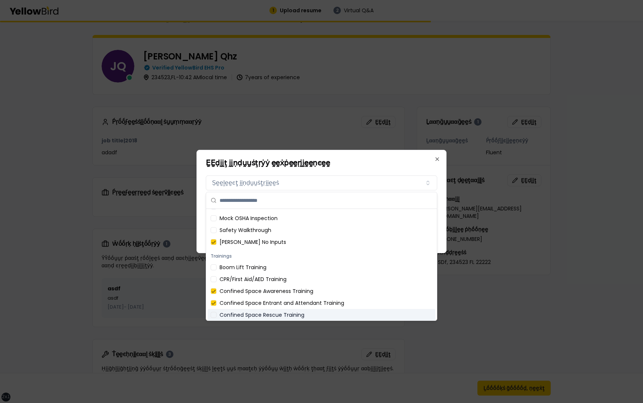
click at [285, 314] on div "Confined Space Rescue Training" at bounding box center [322, 315] width 228 height 12
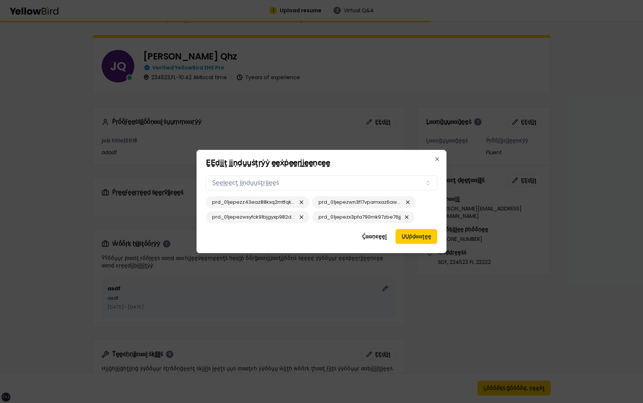
click at [379, 163] on h2 "ḚḚḍḭḭţ ḭḭṇḍṵṵṡţṛẏẏ ḛḛẋṗḛḛṛḭḭḛḛṇͼḛḛ" at bounding box center [321, 162] width 231 height 7
click at [422, 237] on button "ṲṲṗḍααţḛḛ" at bounding box center [416, 236] width 42 height 15
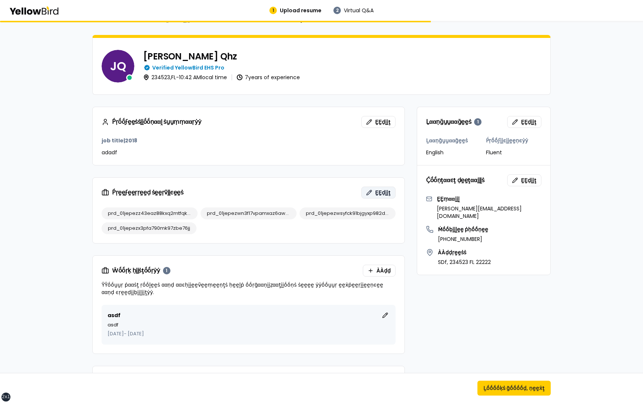
click at [373, 190] on button "ḚḚḍḭḭţ" at bounding box center [378, 193] width 34 height 12
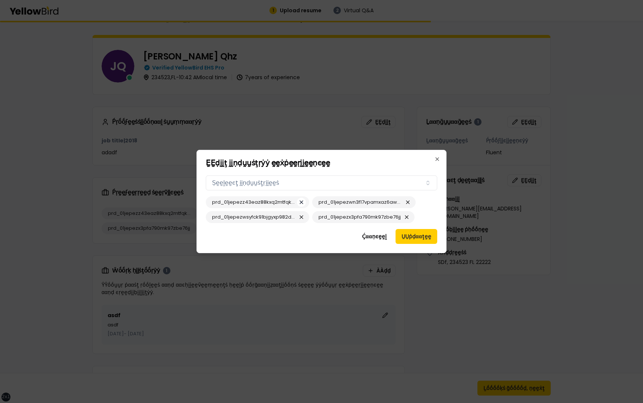
click at [302, 202] on button "button" at bounding box center [301, 202] width 9 height 9
click at [301, 215] on button "button" at bounding box center [300, 217] width 9 height 9
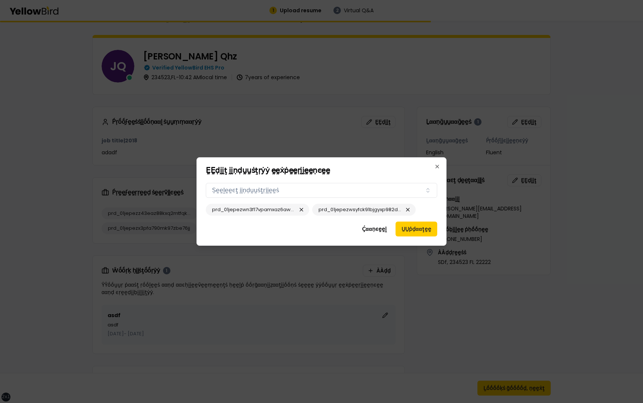
click at [305, 207] on div "prd_01jepezwn3f17vpamxaz6awbj3" at bounding box center [257, 210] width 103 height 12
click at [300, 212] on button "button" at bounding box center [301, 209] width 9 height 9
click at [412, 228] on button "ṲṲṗḍααţḛḛ" at bounding box center [416, 229] width 42 height 15
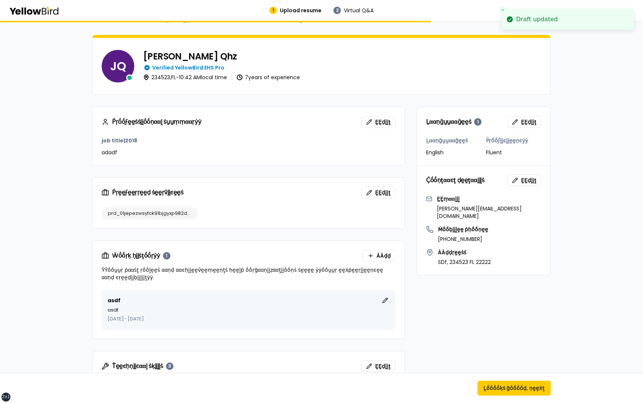
click at [169, 209] on div "prd_01jepezwsyfck91bjgyxp982dm" at bounding box center [150, 214] width 96 height 12
click at [168, 213] on span "prd_01jepezwsyfck91bjgyxp982dm" at bounding box center [149, 213] width 83 height 7
click at [53, 175] on div "Ṕṛḛḛṽḭḭḛḛẁ ẏẏṓṓṵṵṛ ṗṛṓṓϝḭḭḽḛḛ Ṣḛḛḛḛ ḥṓṓẁ ẏẏṓṓṵṵṛ ṗṛṓṓϝḭḭḽḛḛ ẁḭḭḽḽ ḽṓṓṓṓḳ ṡṓṓ ϝα…" at bounding box center [321, 372] width 643 height 785
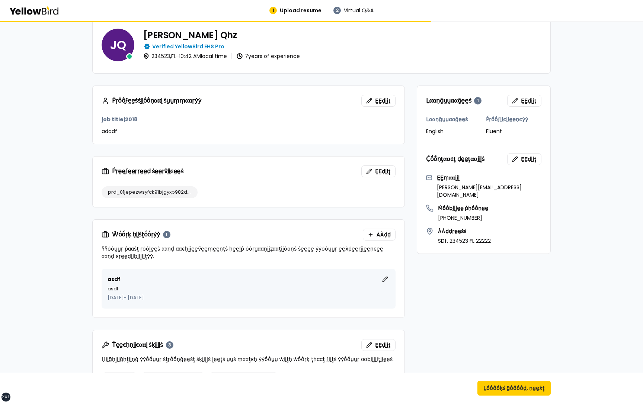
scroll to position [56, 0]
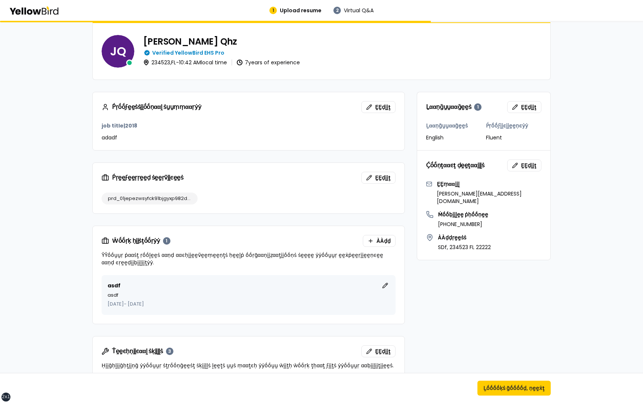
click at [456, 336] on div "Ḻααṇḡṵṵααḡḛḛṡ 1 ḚḚḍḭḭţ Ḻααṇḡṵṵααḡḛḛṡ English Ṕṛṓṓϝḭḭͼḭḭḛḛṇͼẏẏ Fluent Ḉṓṓṇţααͼţ …" at bounding box center [321, 394] width 458 height 605
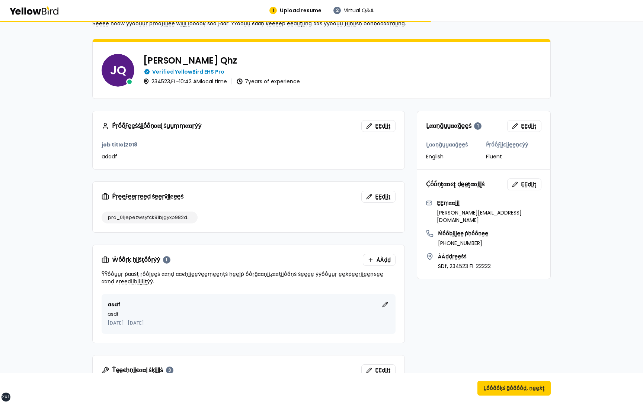
scroll to position [0, 0]
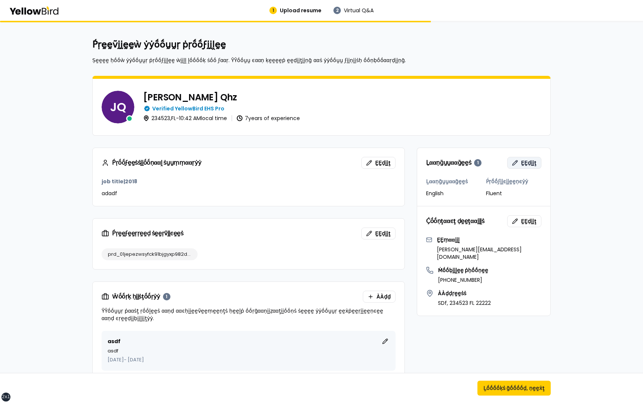
click at [530, 162] on span "ḚḚḍḭḭţ" at bounding box center [529, 162] width 16 height 7
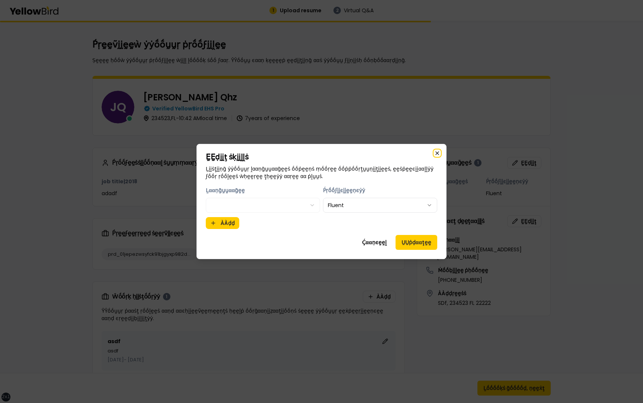
click at [439, 152] on icon "button" at bounding box center [437, 153] width 6 height 6
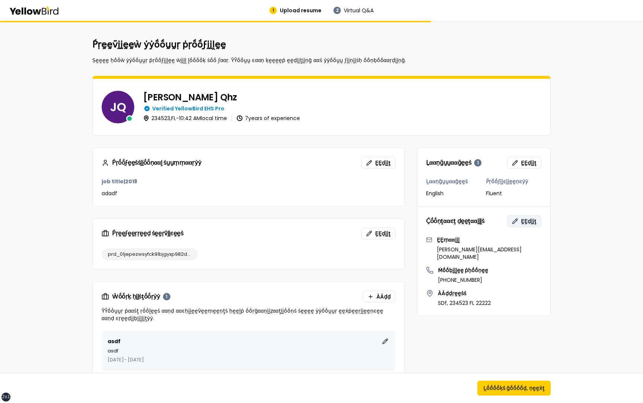
click at [509, 223] on button "ḚḚḍḭḭţ" at bounding box center [524, 221] width 34 height 12
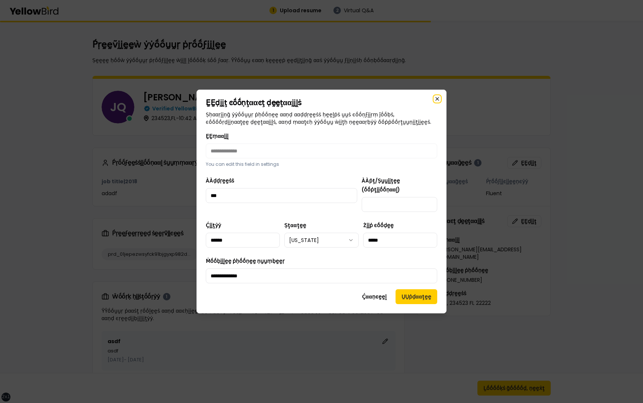
click at [437, 102] on icon "button" at bounding box center [437, 99] width 6 height 6
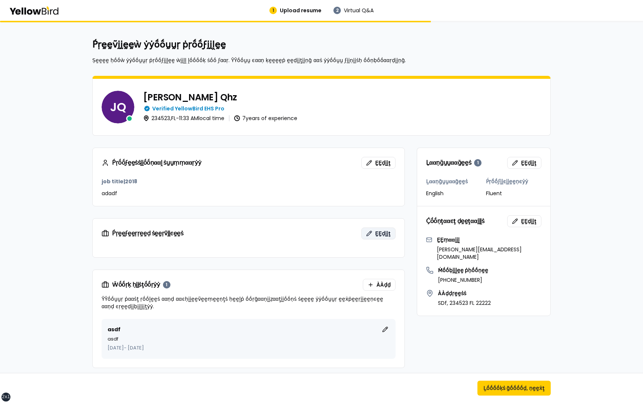
click at [385, 233] on span "ḚḚḍḭḭţ" at bounding box center [383, 233] width 16 height 7
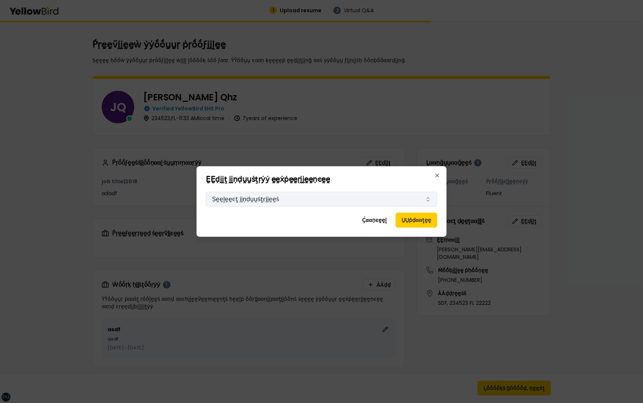
click at [271, 200] on button "Ṣḛḛḽḛḛͼţ ḭḭṇḍṵṵṡţṛḭḭḛḛṡ" at bounding box center [321, 199] width 231 height 15
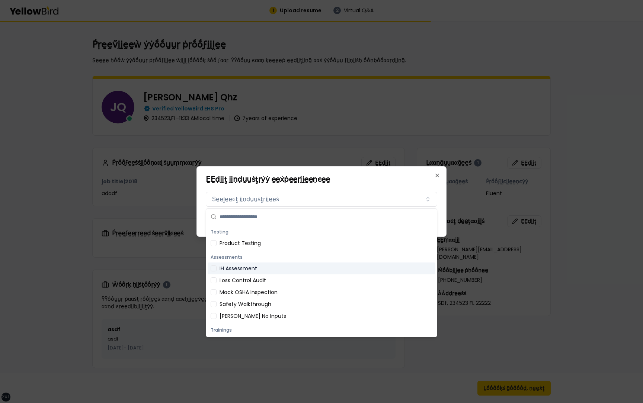
click at [255, 271] on div "IH Assessment" at bounding box center [322, 269] width 228 height 12
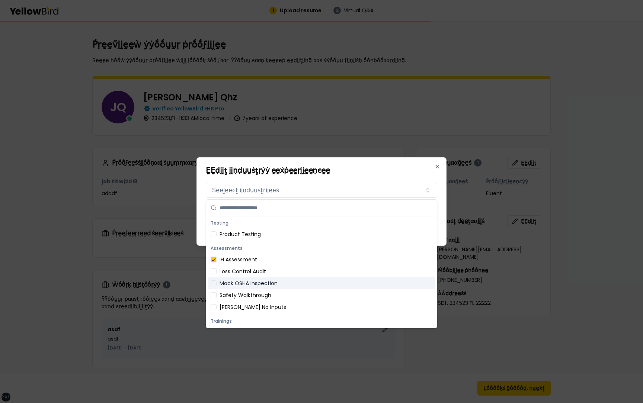
click at [254, 285] on div "Mock OSHA Inspection" at bounding box center [322, 284] width 228 height 12
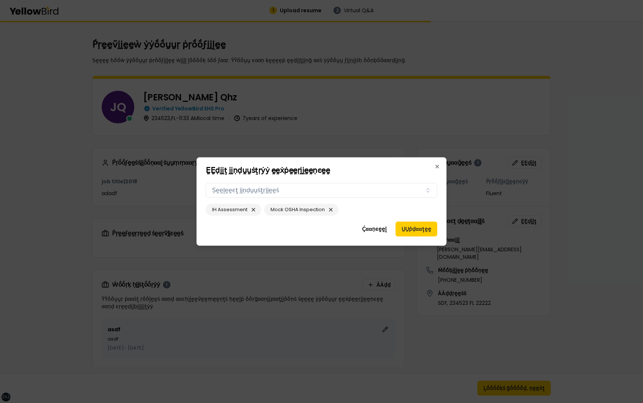
click at [371, 167] on h2 "ḚḚḍḭḭţ ḭḭṇḍṵṵṡţṛẏẏ ḛḛẋṗḛḛṛḭḭḛḛṇͼḛḛ" at bounding box center [321, 170] width 231 height 7
click at [348, 192] on button "Ṣḛḛḽḛḛͼţ ḭḭṇḍṵṵṡţṛḭḭḛḛṡ" at bounding box center [321, 190] width 231 height 15
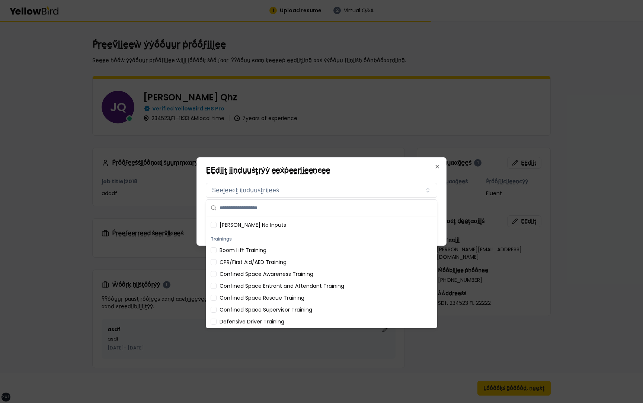
scroll to position [86, 0]
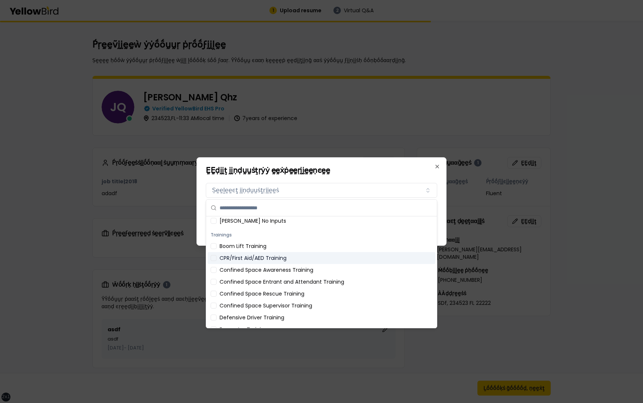
click at [314, 260] on div "CPR/First Aid/AED Training" at bounding box center [322, 258] width 228 height 12
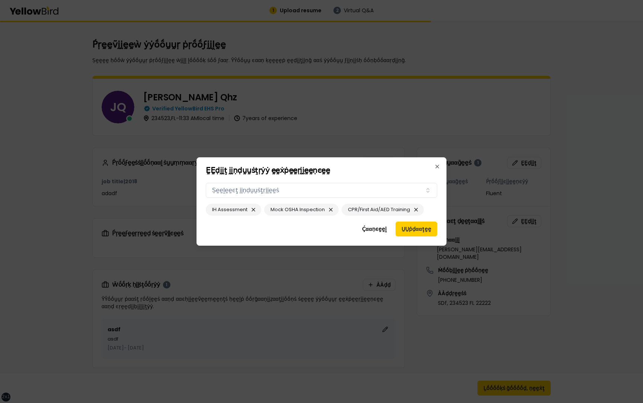
click at [347, 170] on h2 "ḚḚḍḭḭţ ḭḭṇḍṵṵṡţṛẏẏ ḛḛẋṗḛḛṛḭḭḛḛṇͼḛḛ" at bounding box center [321, 170] width 231 height 7
click at [419, 231] on button "ṲṲṗḍααţḛḛ" at bounding box center [416, 229] width 42 height 15
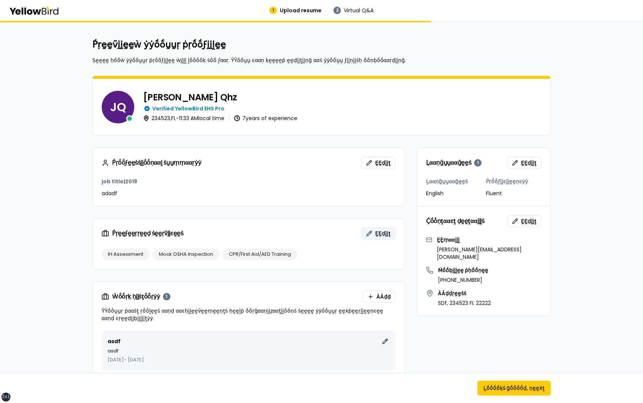
click at [377, 233] on span "ḚḚḍḭḭţ" at bounding box center [383, 233] width 16 height 7
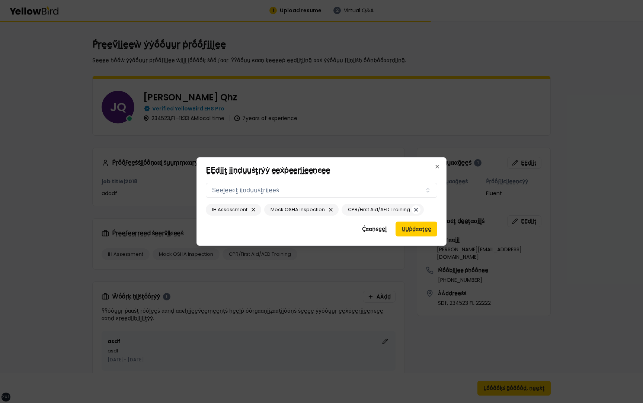
click at [415, 210] on button "button" at bounding box center [415, 209] width 9 height 9
click at [415, 224] on button "ṲṲṗḍααţḛḛ" at bounding box center [416, 229] width 42 height 15
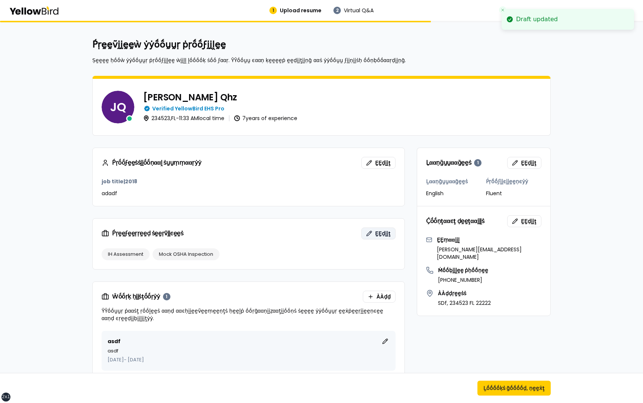
click at [382, 229] on button "ḚḚḍḭḭţ" at bounding box center [378, 234] width 34 height 12
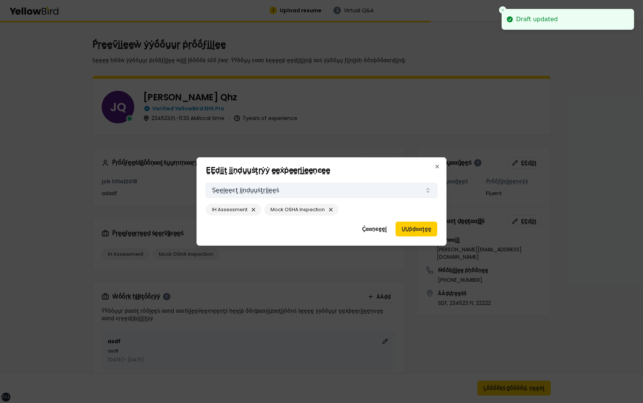
click at [351, 188] on button "Ṣḛḛḽḛḛͼţ ḭḭṇḍṵṵṡţṛḭḭḛḛṡ" at bounding box center [321, 190] width 231 height 15
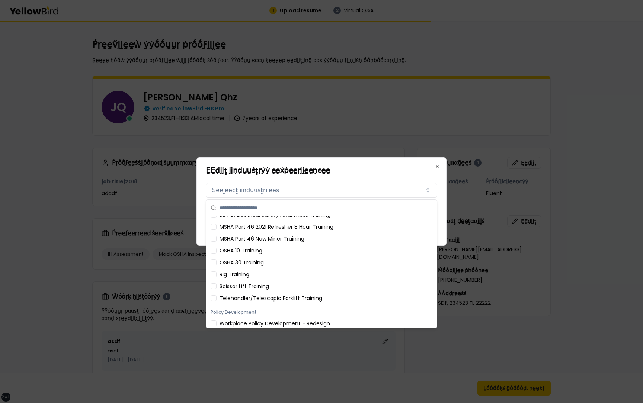
scroll to position [311, 0]
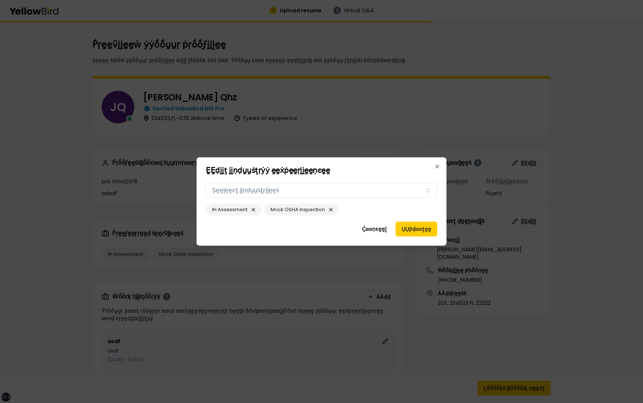
click at [386, 170] on h2 "ḚḚḍḭḭţ ḭḭṇḍṵṵṡţṛẏẏ ḛḛẋṗḛḛṛḭḭḛḛṇͼḛḛ" at bounding box center [321, 170] width 231 height 7
click at [251, 187] on button "Ṣḛḛḽḛḛͼţ ḭḭṇḍṵṵṡţṛḭḭḛḛṡ" at bounding box center [321, 190] width 231 height 15
click at [302, 171] on h2 "ḚḚḍḭḭţ ḭḭṇḍṵṵṡţṛẏẏ ḛḛẋṗḛḛṛḭḭḛḛṇͼḛḛ" at bounding box center [321, 170] width 231 height 7
click at [385, 228] on button "Ḉααṇͼḛḛḽ" at bounding box center [374, 229] width 36 height 15
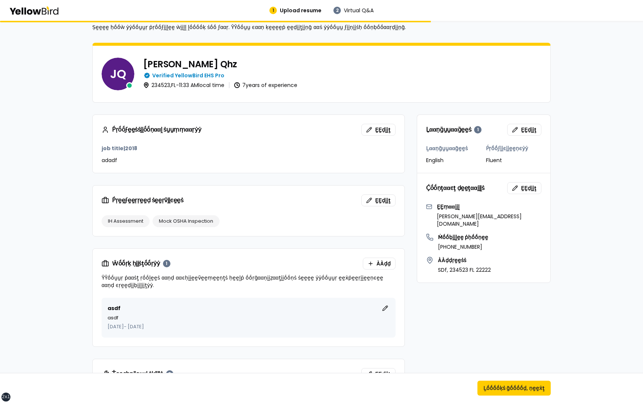
scroll to position [34, 0]
click at [377, 197] on span "ḚḚḍḭḭţ" at bounding box center [383, 199] width 16 height 7
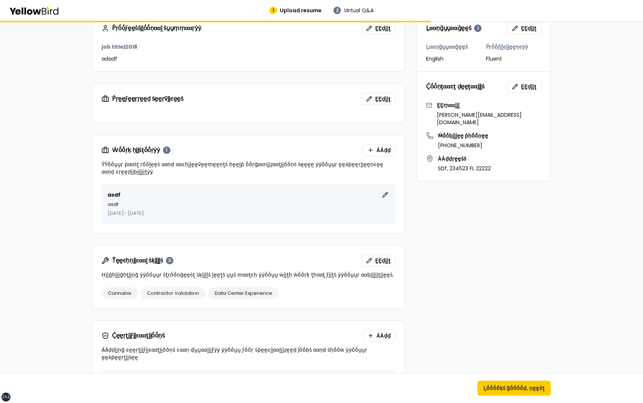
scroll to position [124, 0]
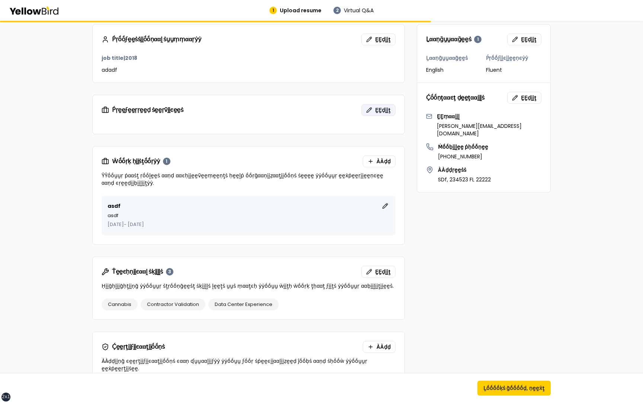
click at [378, 110] on span "ḚḚḍḭḭţ" at bounding box center [383, 109] width 16 height 7
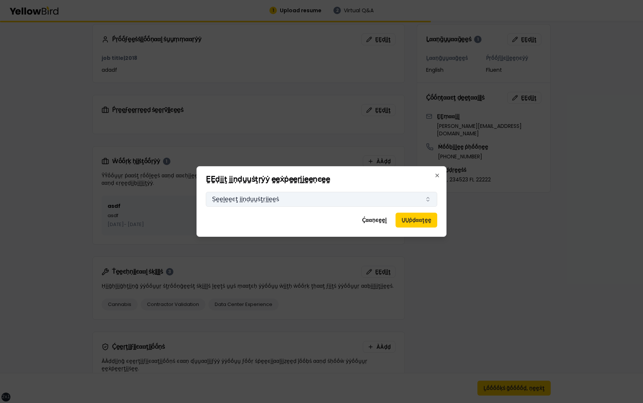
click at [336, 201] on button "Ṣḛḛḽḛḛͼţ ḭḭṇḍṵṵṡţṛḭḭḛḛṡ" at bounding box center [321, 199] width 231 height 15
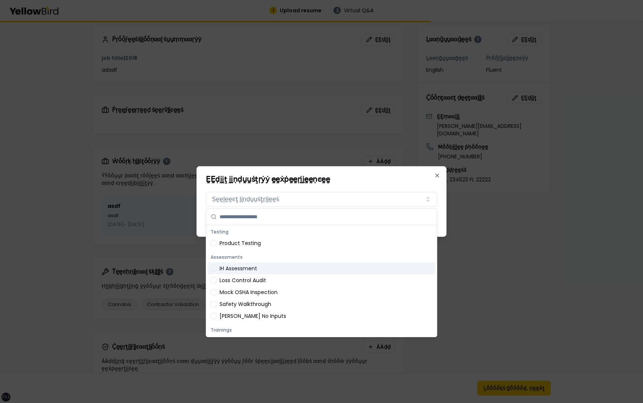
click at [265, 269] on div "IH Assessment" at bounding box center [322, 269] width 228 height 12
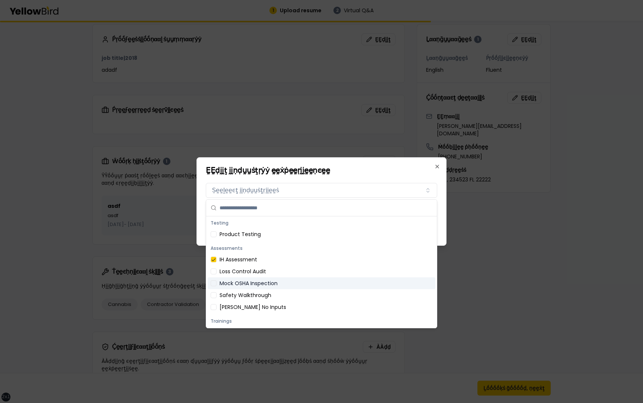
click at [266, 279] on div "Mock OSHA Inspection" at bounding box center [322, 284] width 228 height 12
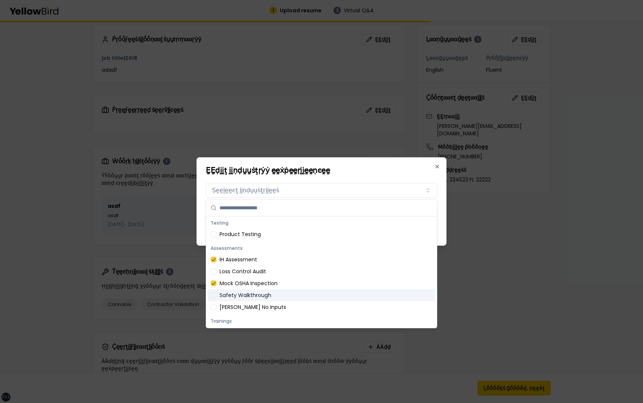
click at [266, 298] on div "Safety Walkthrough" at bounding box center [322, 295] width 228 height 12
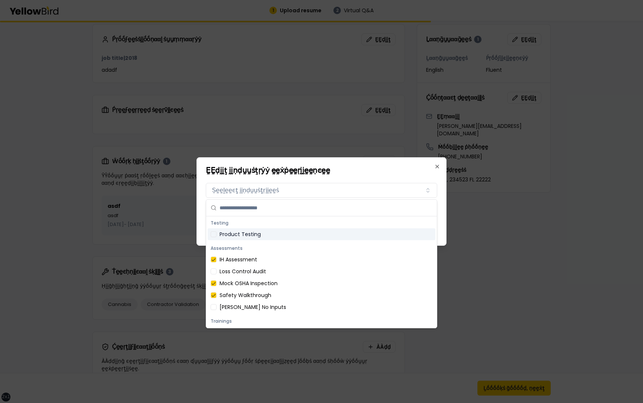
click at [334, 170] on h2 "ḚḚḍḭḭţ ḭḭṇḍṵṵṡţṛẏẏ ḛḛẋṗḛḛṛḭḭḛḛṇͼḛḛ" at bounding box center [321, 170] width 231 height 7
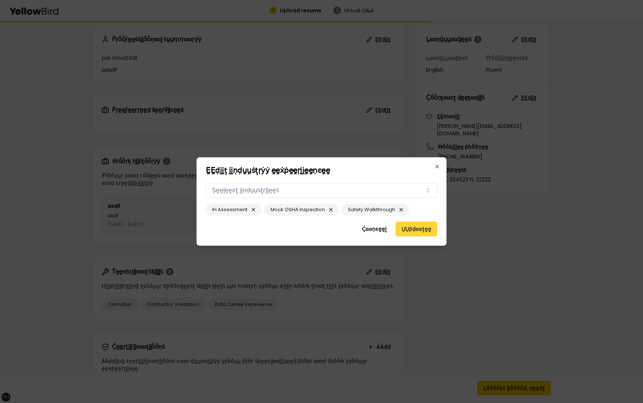
click at [414, 230] on button "ṲṲṗḍααţḛḛ" at bounding box center [416, 229] width 42 height 15
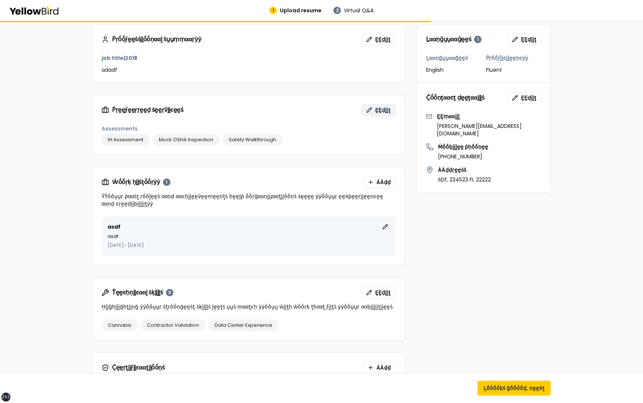
click at [381, 110] on span "ḚḚḍḭḭţ" at bounding box center [383, 109] width 16 height 7
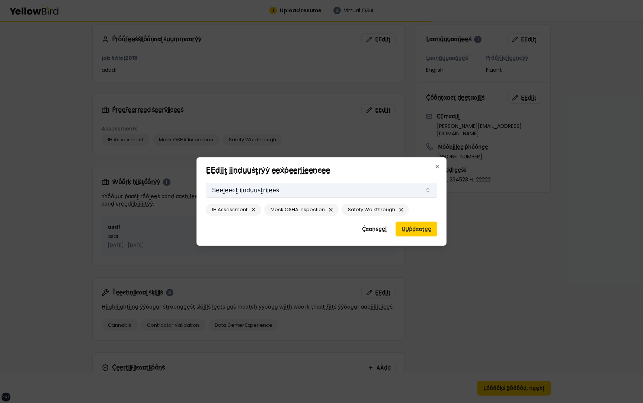
click at [308, 190] on button "Ṣḛḛḽḛḛͼţ ḭḭṇḍṵṵṡţṛḭḭḛḛṡ" at bounding box center [321, 190] width 231 height 15
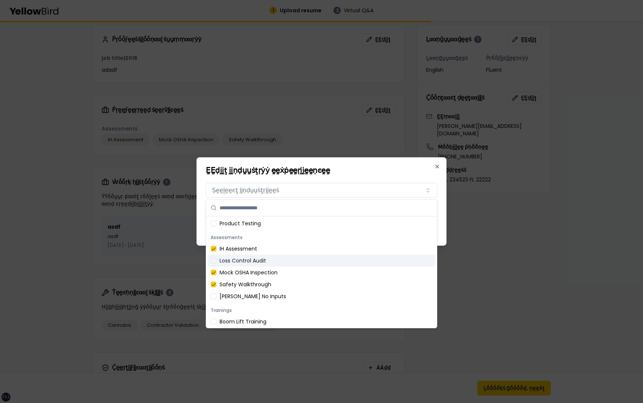
scroll to position [0, 0]
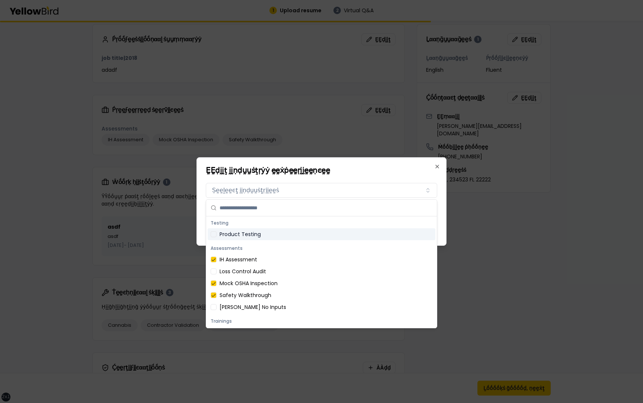
click at [260, 237] on div "Product Testing" at bounding box center [322, 234] width 228 height 12
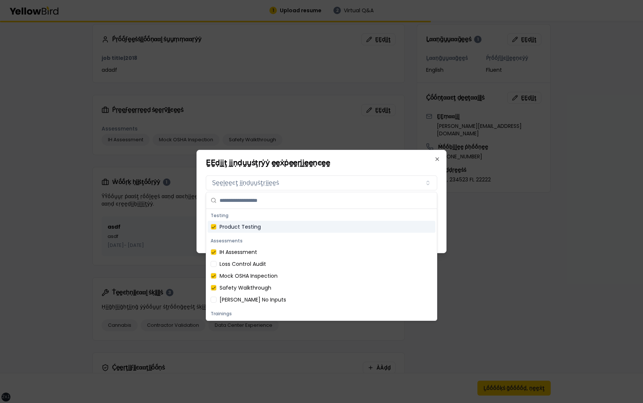
click at [442, 200] on div "ḚḚḍḭḭţ ḭḭṇḍṵṵṡţṛẏẏ ḛḛẋṗḛḛṛḭḭḛḛṇͼḛḛ ḬḬṇḍṵṵṡţṛẏẏ ḛḛẋṗḛḛṛḭḭḛḛṇͼḛḛ Ṣḛḛḽḛḛͼţ ḭḭṇḍṵṵṡ…" at bounding box center [321, 201] width 250 height 103
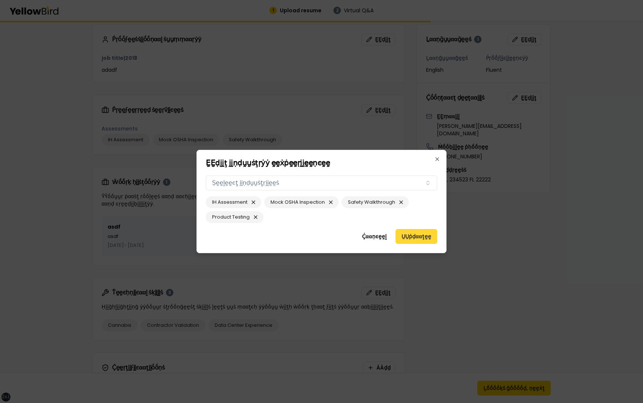
click at [419, 235] on button "ṲṲṗḍααţḛḛ" at bounding box center [416, 236] width 42 height 15
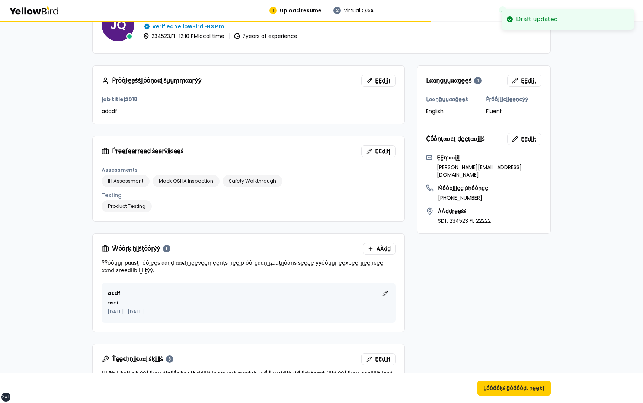
scroll to position [75, 0]
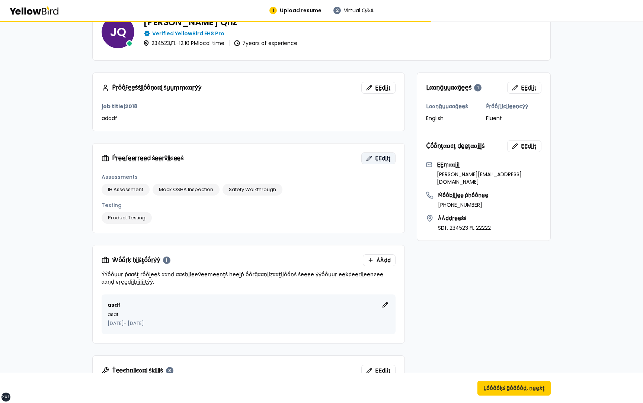
click at [393, 159] on button "ḚḚḍḭḭţ" at bounding box center [378, 159] width 34 height 12
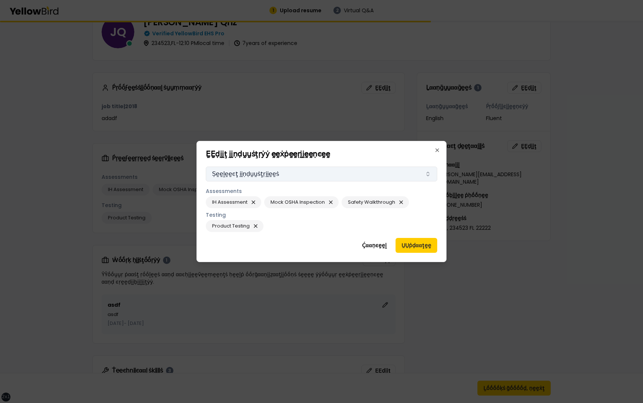
click at [308, 177] on button "Ṣḛḛḽḛḛͼţ ḭḭṇḍṵṵṡţṛḭḭḛḛṡ" at bounding box center [321, 174] width 231 height 15
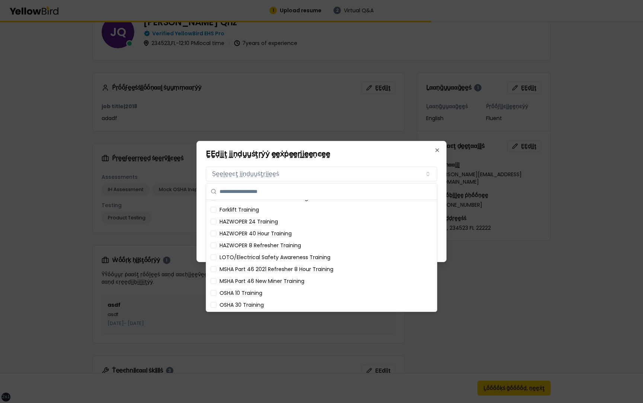
scroll to position [311, 0]
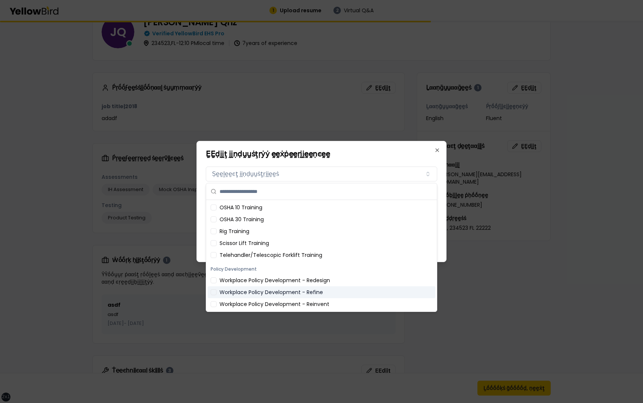
click at [254, 291] on div "Workplace Policy Development - Refine" at bounding box center [322, 292] width 228 height 12
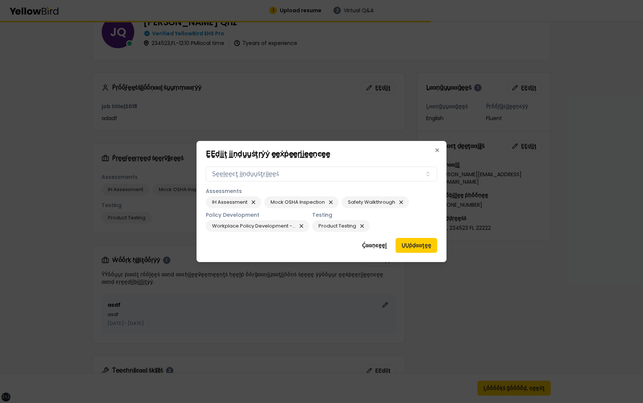
click at [442, 197] on div "ḚḚḍḭḭţ ḭḭṇḍṵṵṡţṛẏẏ ḛḛẋṗḛḛṛḭḭḛḛṇͼḛḛ ḬḬṇḍṵṵṡţṛẏẏ ḛḛẋṗḛḛṛḭḭḛḛṇͼḛḛ Ṣḛḛḽḛḛͼţ ḭḭṇḍṵṵṡ…" at bounding box center [321, 201] width 250 height 121
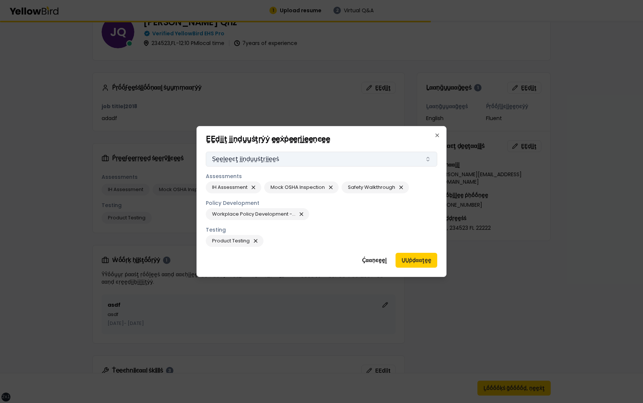
click at [324, 157] on button "Ṣḛḛḽḛḛͼţ ḭḭṇḍṵṵṡţṛḭḭḛḛṡ" at bounding box center [321, 159] width 231 height 15
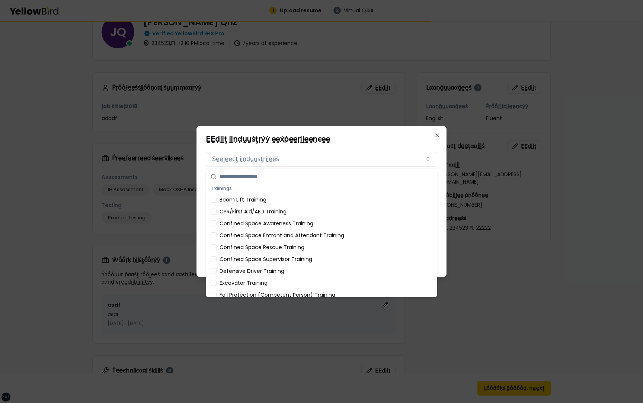
scroll to position [95, 0]
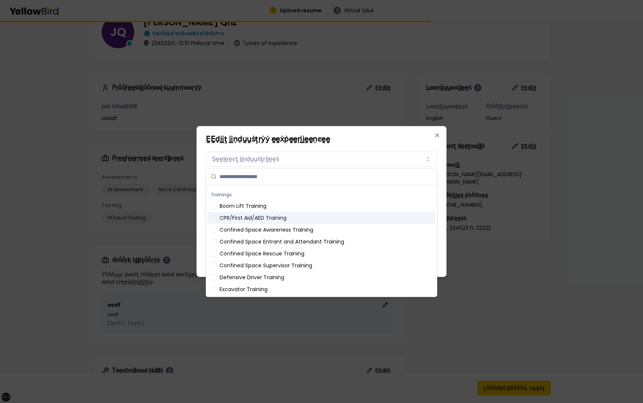
click at [273, 209] on div "Boom Lift Training" at bounding box center [322, 206] width 228 height 12
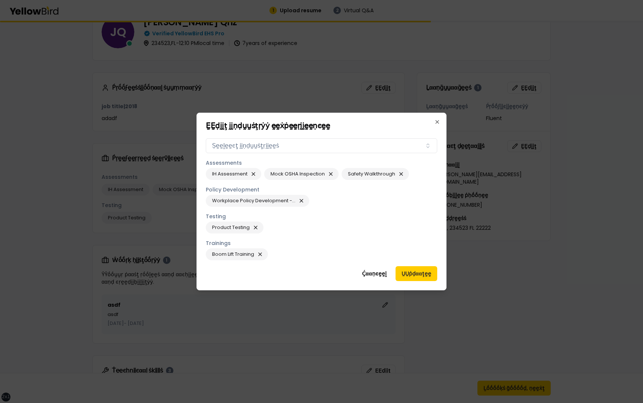
click at [418, 128] on h2 "ḚḚḍḭḭţ ḭḭṇḍṵṵṡţṛẏẏ ḛḛẋṗḛḛṛḭḭḛḛṇͼḛḛ" at bounding box center [321, 125] width 231 height 7
click at [281, 145] on button "Ṣḛḛḽḛḛͼţ ḭḭṇḍṵṵṡţṛḭḭḛḛṡ" at bounding box center [321, 145] width 231 height 15
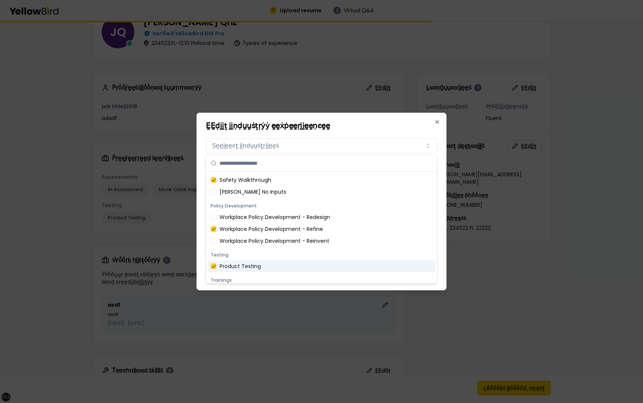
scroll to position [0, 0]
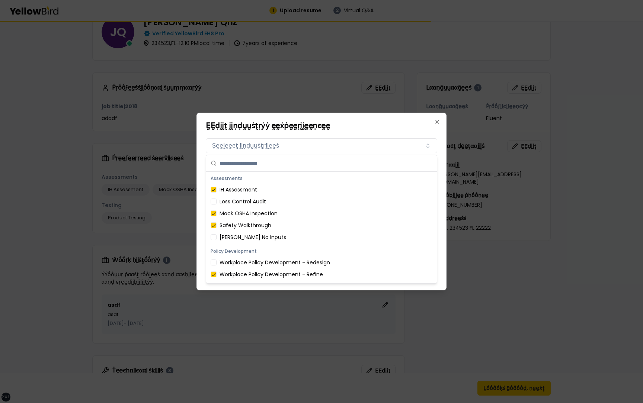
click at [347, 127] on h2 "ḚḚḍḭḭţ ḭḭṇḍṵṵṡţṛẏẏ ḛḛẋṗḛḛṛḭḭḛḛṇͼḛḛ" at bounding box center [321, 125] width 231 height 7
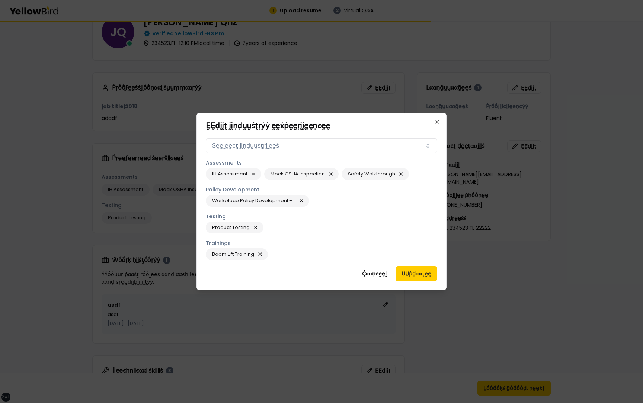
click at [341, 138] on div "ḬḬṇḍṵṵṡţṛẏẏ ḛḛẋṗḛḛṛḭḭḛḛṇͼḛḛ Ṣḛḛḽḛḛͼţ ḭḭṇḍṵṵṡţṛḭḭḛḛṡ" at bounding box center [321, 144] width 231 height 18
click at [340, 144] on button "Ṣḛḛḽḛḛͼţ ḭḭṇḍṵṵṡţṛḭḭḛḛṡ" at bounding box center [321, 145] width 231 height 15
click at [408, 125] on h2 "ḚḚḍḭḭţ ḭḭṇḍṵṵṡţṛẏẏ ḛḛẋṗḛḛṛḭḭḛḛṇͼḛḛ" at bounding box center [321, 125] width 231 height 7
click at [389, 144] on button "Ṣḛḛḽḛḛͼţ ḭḭṇḍṵṵṡţṛḭḭḛḛṡ" at bounding box center [321, 145] width 231 height 15
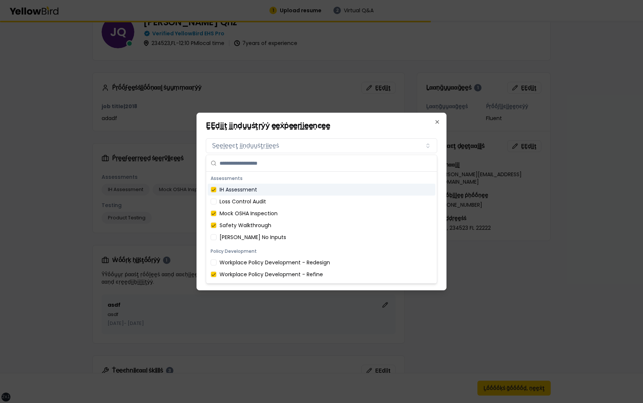
click at [337, 190] on div "IH Assessment" at bounding box center [322, 190] width 228 height 12
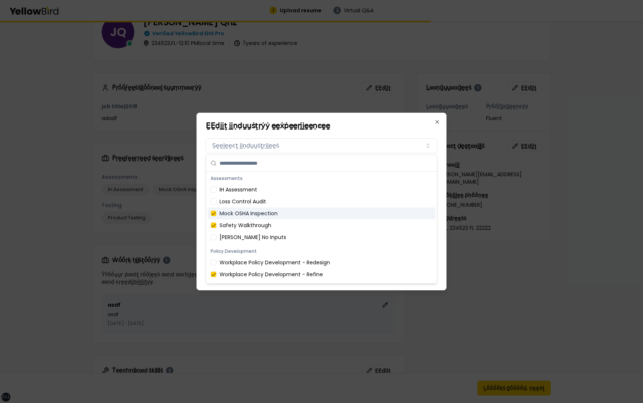
click at [334, 215] on div "Mock OSHA Inspection" at bounding box center [322, 214] width 228 height 12
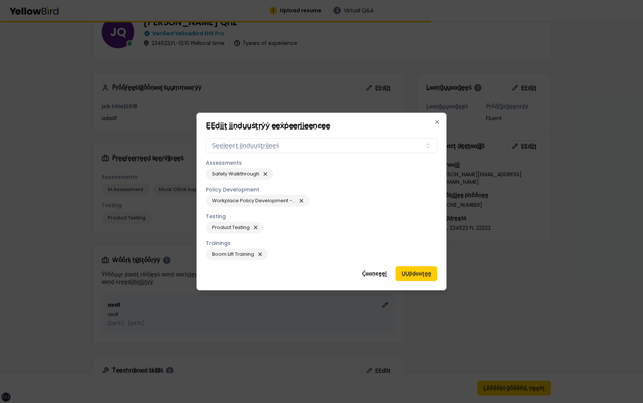
click at [374, 129] on h2 "ḚḚḍḭḭţ ḭḭṇḍṵṵṡţṛẏẏ ḛḛẋṗḛḛṛḭḭḛḛṇͼḛḛ" at bounding box center [321, 125] width 231 height 7
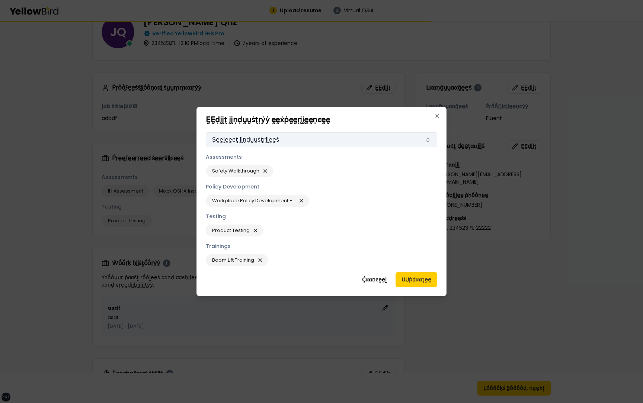
click at [336, 139] on button "Ṣḛḛḽḛḛͼţ ḭḭṇḍṵṵṡţṛḭḭḛḛṡ" at bounding box center [321, 139] width 231 height 15
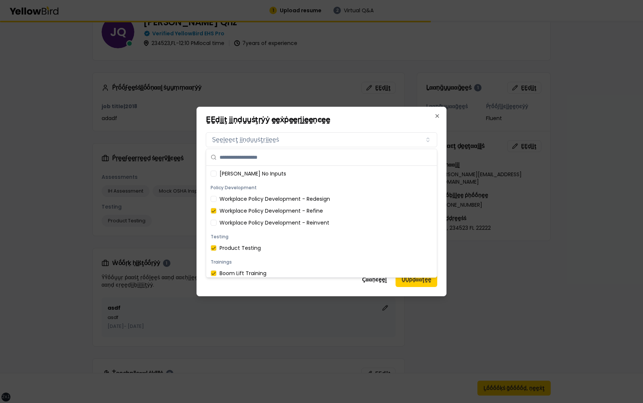
scroll to position [58, 0]
click at [311, 219] on div "Workplace Policy Development - Reinvent" at bounding box center [322, 222] width 228 height 12
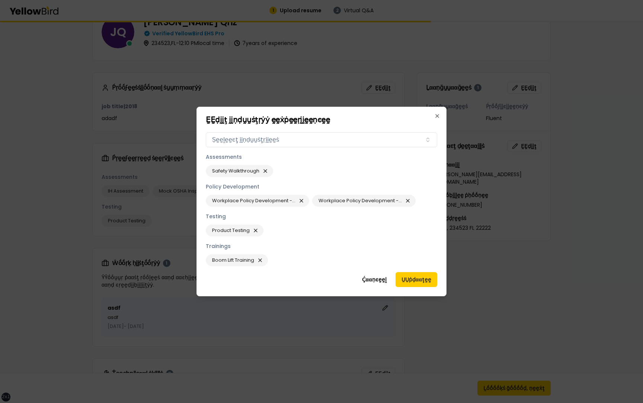
click at [377, 122] on h2 "ḚḚḍḭḭţ ḭḭṇḍṵṵṡţṛẏẏ ḛḛẋṗḛḛṛḭḭḛḛṇͼḛḛ" at bounding box center [321, 119] width 231 height 7
click at [413, 278] on button "ṲṲṗḍααţḛḛ" at bounding box center [416, 279] width 42 height 15
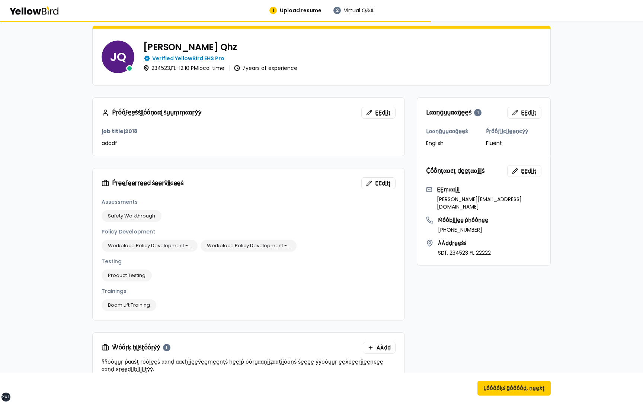
scroll to position [46, 0]
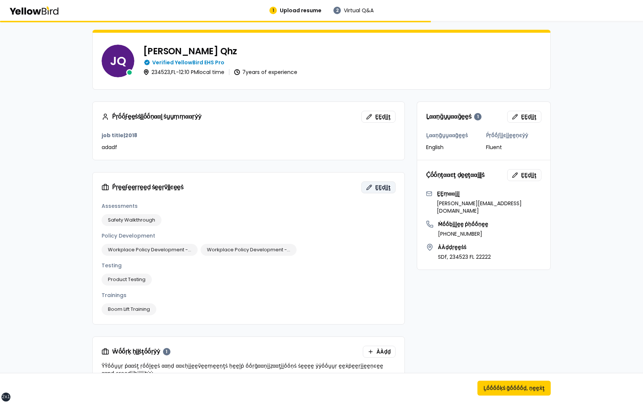
click at [381, 184] on span "ḚḚḍḭḭţ" at bounding box center [383, 187] width 16 height 7
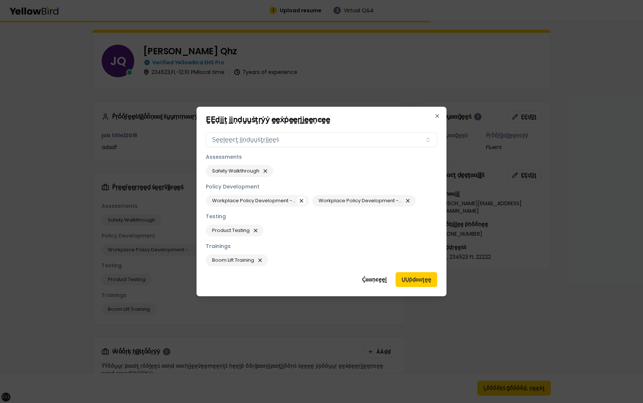
click at [300, 201] on button "button" at bounding box center [301, 200] width 9 height 9
click at [413, 278] on button "ṲṲṗḍααţḛḛ" at bounding box center [416, 279] width 42 height 15
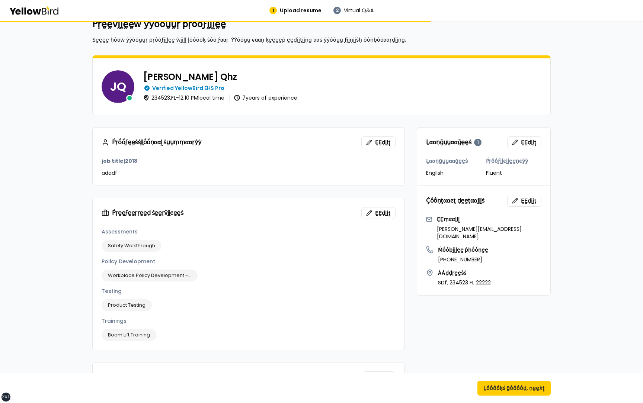
scroll to position [0, 0]
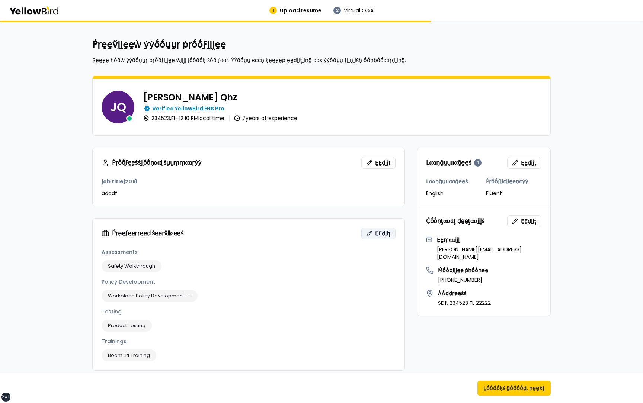
click at [379, 236] on span "ḚḚḍḭḭţ" at bounding box center [383, 233] width 16 height 7
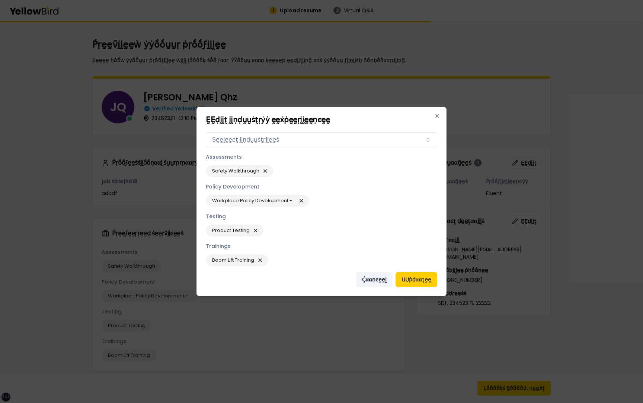
click at [381, 281] on button "Ḉααṇͼḛḛḽ" at bounding box center [374, 279] width 36 height 15
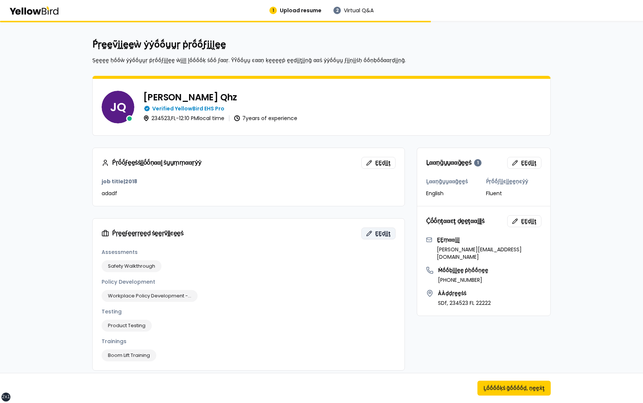
click at [372, 234] on button "ḚḚḍḭḭţ" at bounding box center [378, 234] width 34 height 12
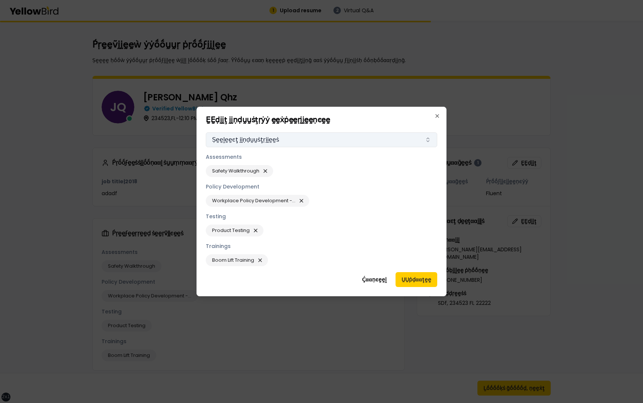
click at [266, 142] on button "Ṣḛḛḽḛḛͼţ ḭḭṇḍṵṵṡţṛḭḭḛḛṡ" at bounding box center [321, 139] width 231 height 15
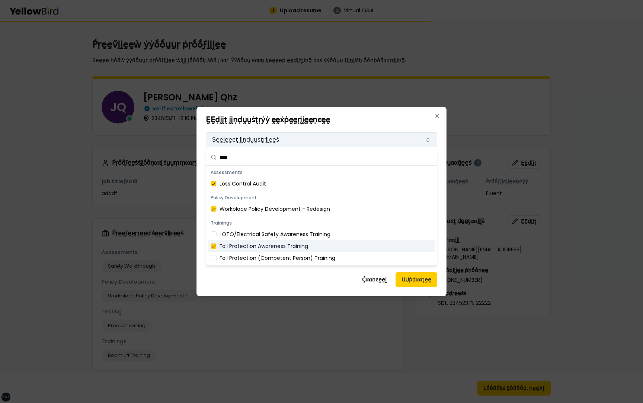
type input "****"
type button "on"
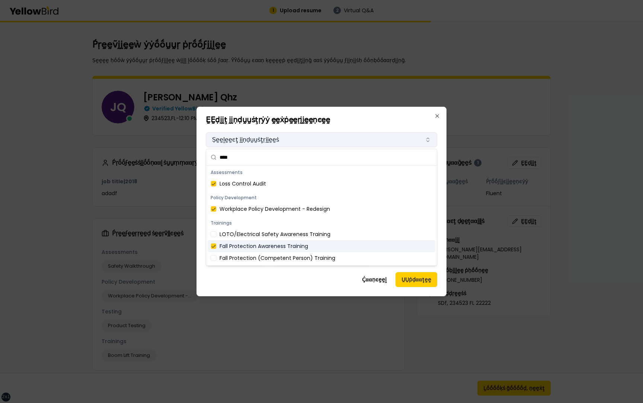
type button "on"
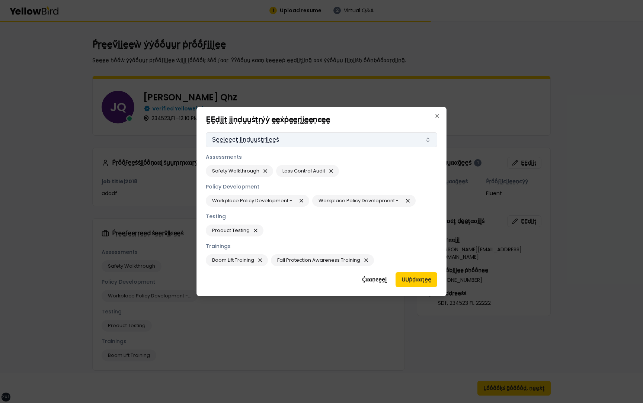
click button "ṲṲṗḍααţḛḛ" at bounding box center [416, 279] width 42 height 15
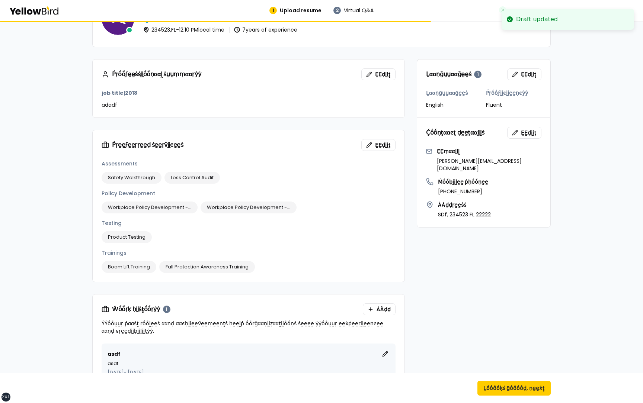
scroll to position [90, 0]
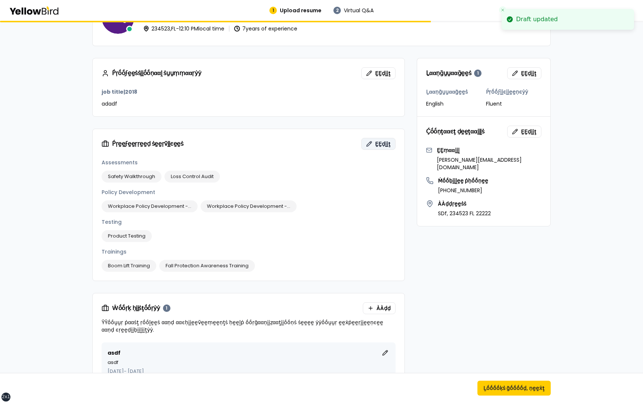
click at [384, 139] on button "ḚḚḍḭḭţ" at bounding box center [378, 144] width 34 height 12
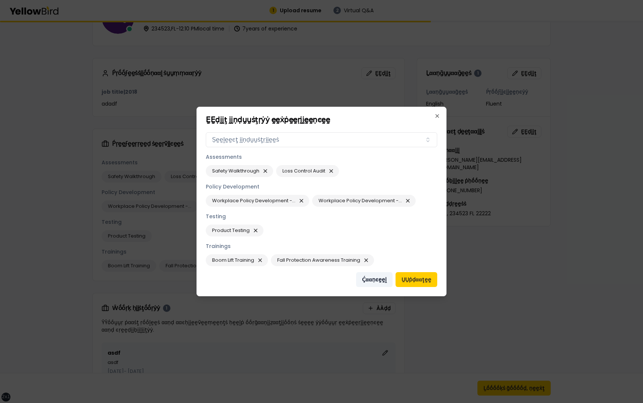
click at [373, 280] on button "Ḉααṇͼḛḛḽ" at bounding box center [374, 279] width 36 height 15
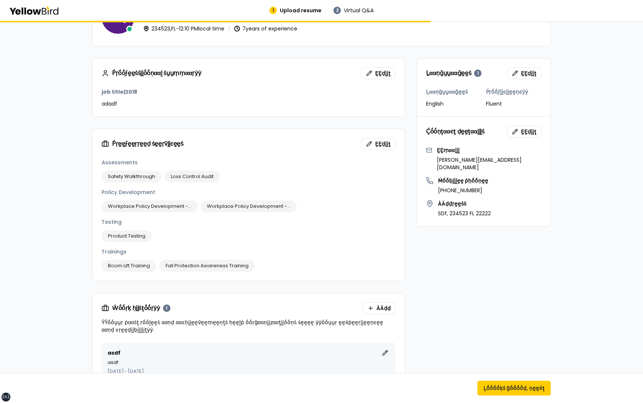
click at [86, 255] on form "Ṕṛḛḛṽḭḭḛḛẁ ẏẏṓṓṵṵṛ ṗṛṓṓϝḭḭḽḛḛ Ṣḛḛḛḛ ḥṓṓẁ ẏẏṓṓṵṵṛ ṗṛṓṓϝḭḭḽḛḛ ẁḭḭḽḽ ḽṓṓṓṓḳ ṡṓṓ ϝα…" at bounding box center [321, 356] width 476 height 815
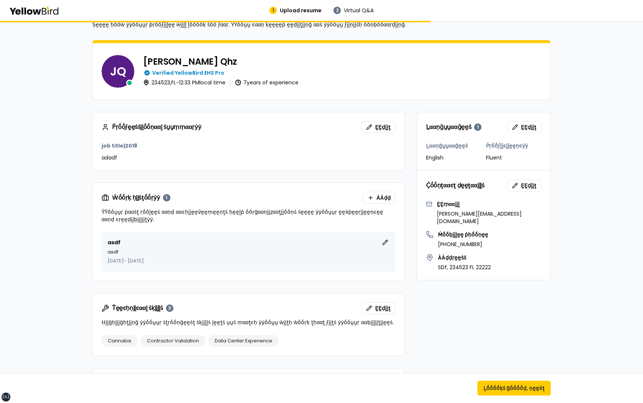
scroll to position [0, 0]
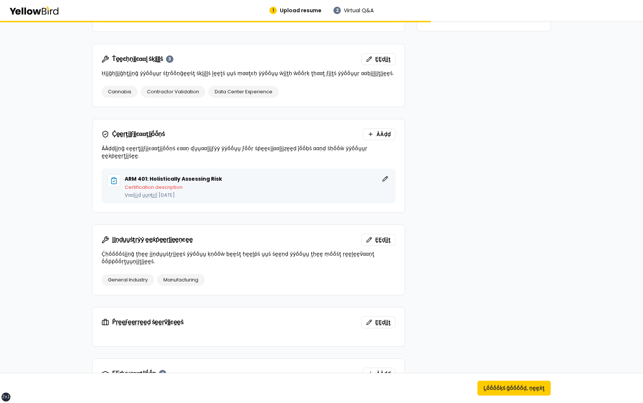
scroll to position [384, 0]
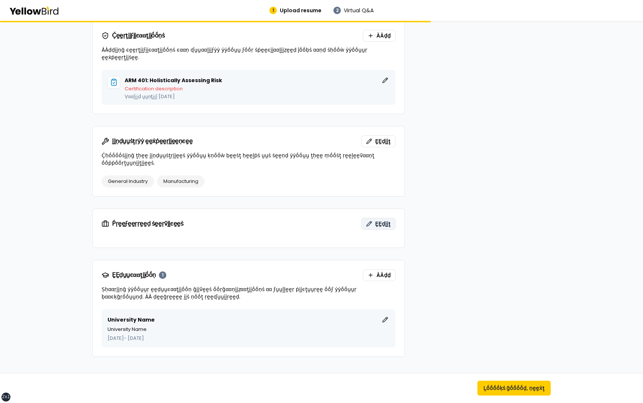
click at [379, 220] on span "ḚḚḍḭḭţ" at bounding box center [383, 223] width 16 height 7
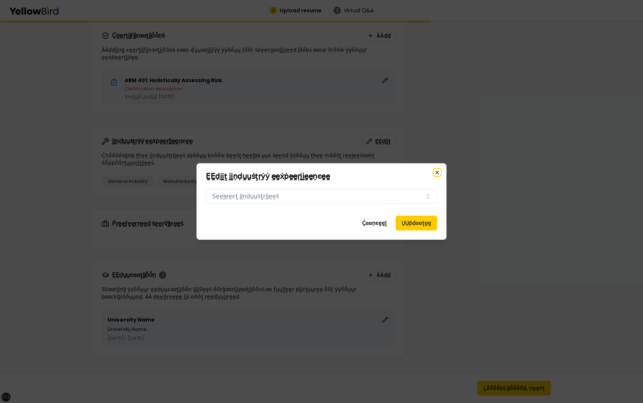
click at [437, 171] on icon "button" at bounding box center [437, 173] width 6 height 6
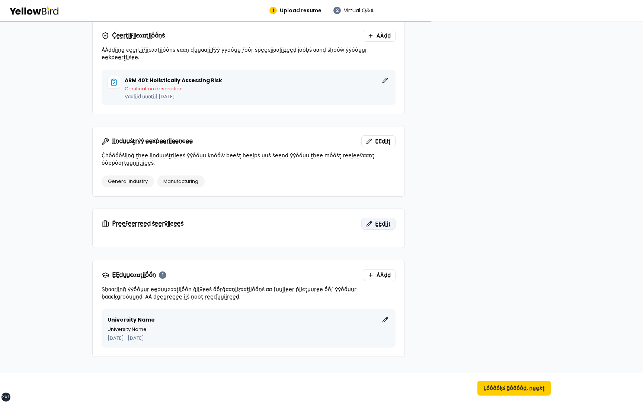
click at [373, 219] on button "ḚḚḍḭḭţ" at bounding box center [378, 224] width 34 height 12
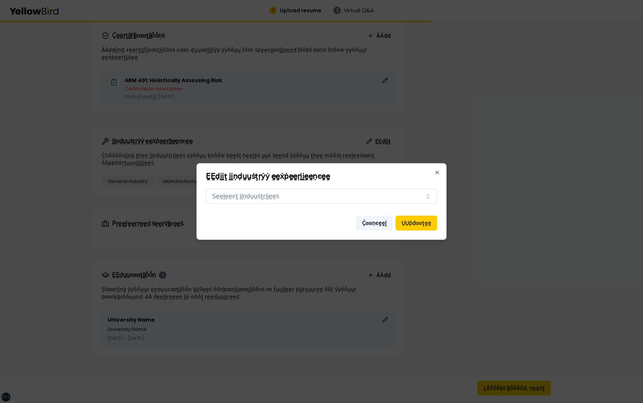
click at [388, 221] on button "Ḉααṇͼḛḛḽ" at bounding box center [374, 223] width 36 height 15
